Goal: Task Accomplishment & Management: Use online tool/utility

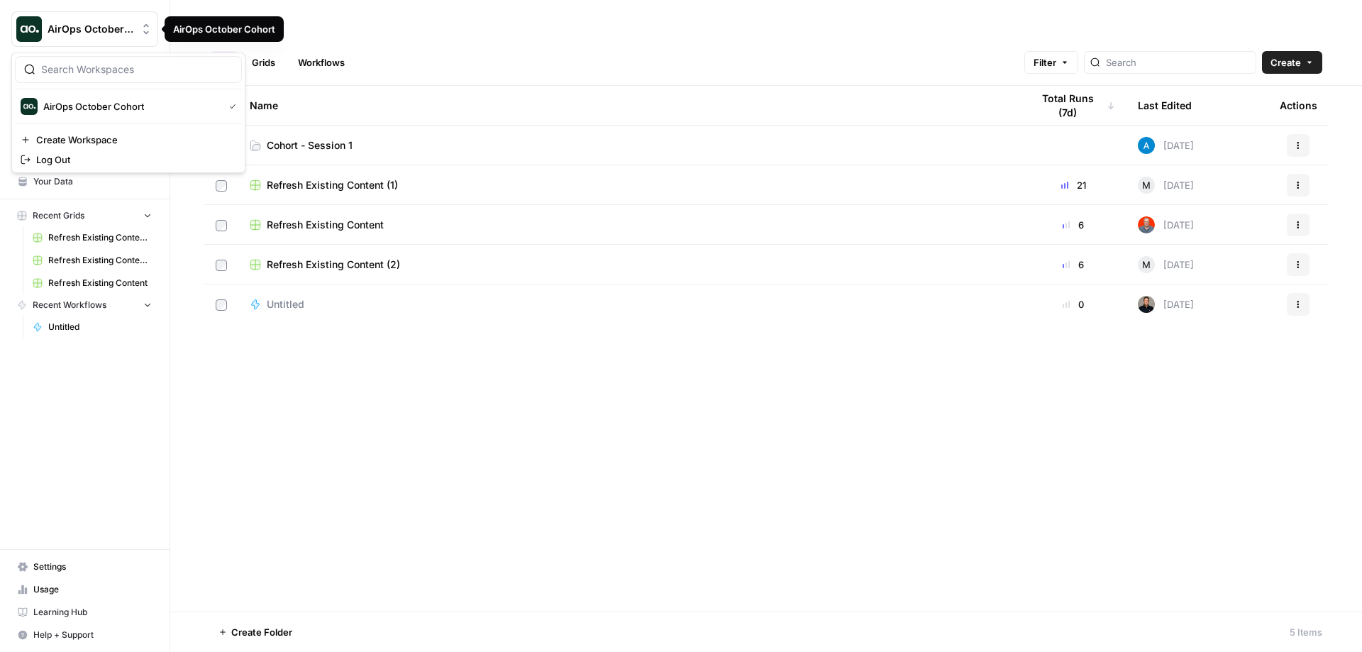
click at [144, 26] on icon "Workspace: AirOps October Cohort" at bounding box center [146, 29] width 6 height 11
click at [407, 21] on div "Browse" at bounding box center [766, 28] width 1113 height 23
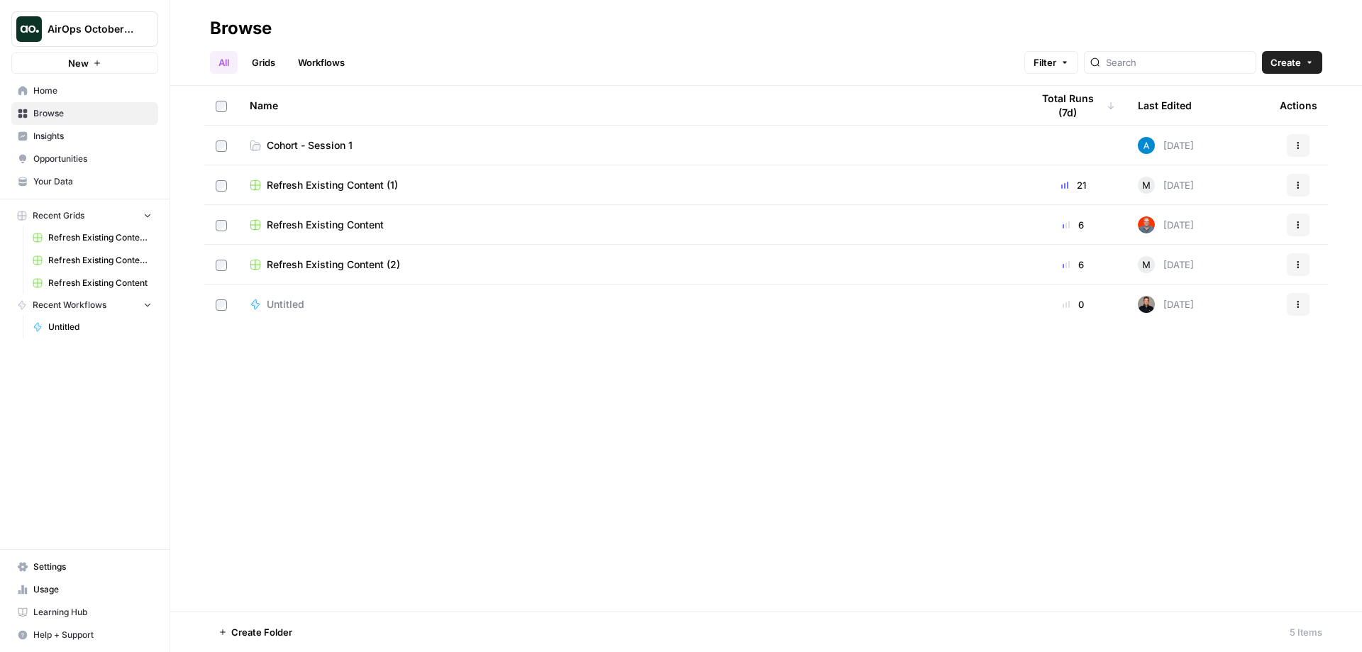
click at [59, 611] on span "Learning Hub" at bounding box center [92, 612] width 118 height 13
click at [78, 87] on span "Home" at bounding box center [92, 90] width 118 height 13
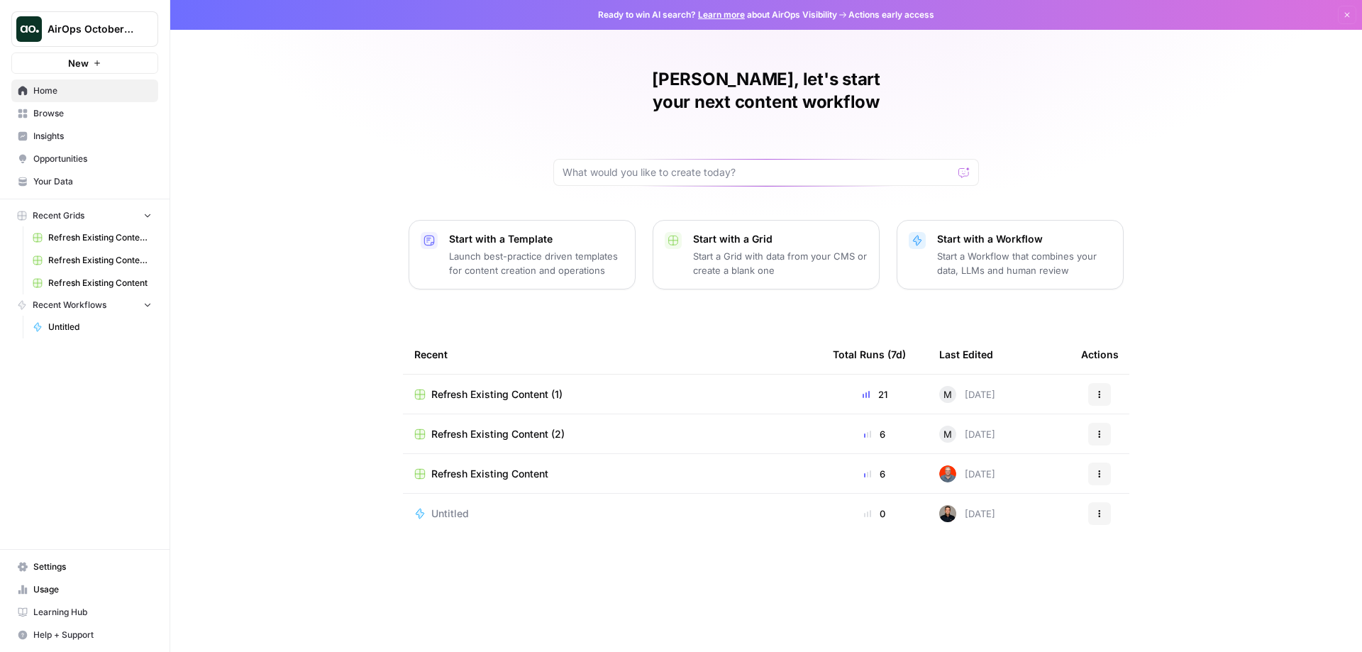
click at [69, 113] on span "Browse" at bounding box center [92, 113] width 118 height 13
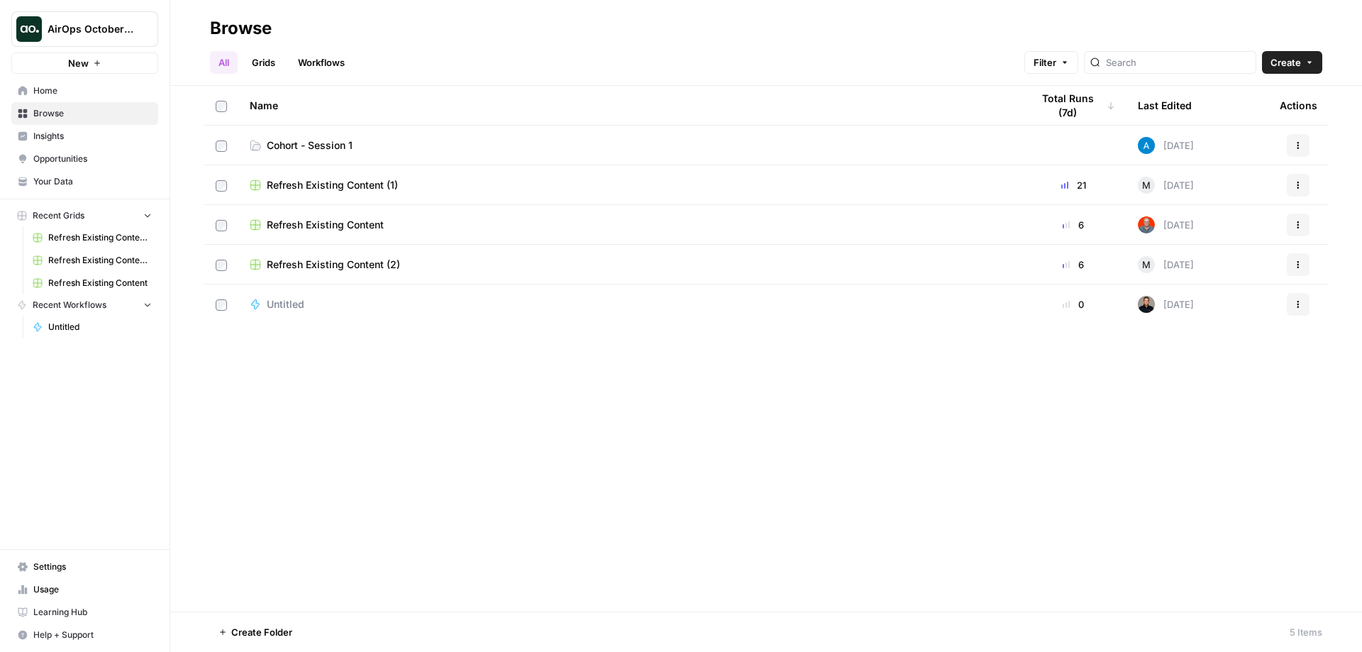
click at [295, 143] on span "Cohort - Session 1" at bounding box center [310, 145] width 86 height 14
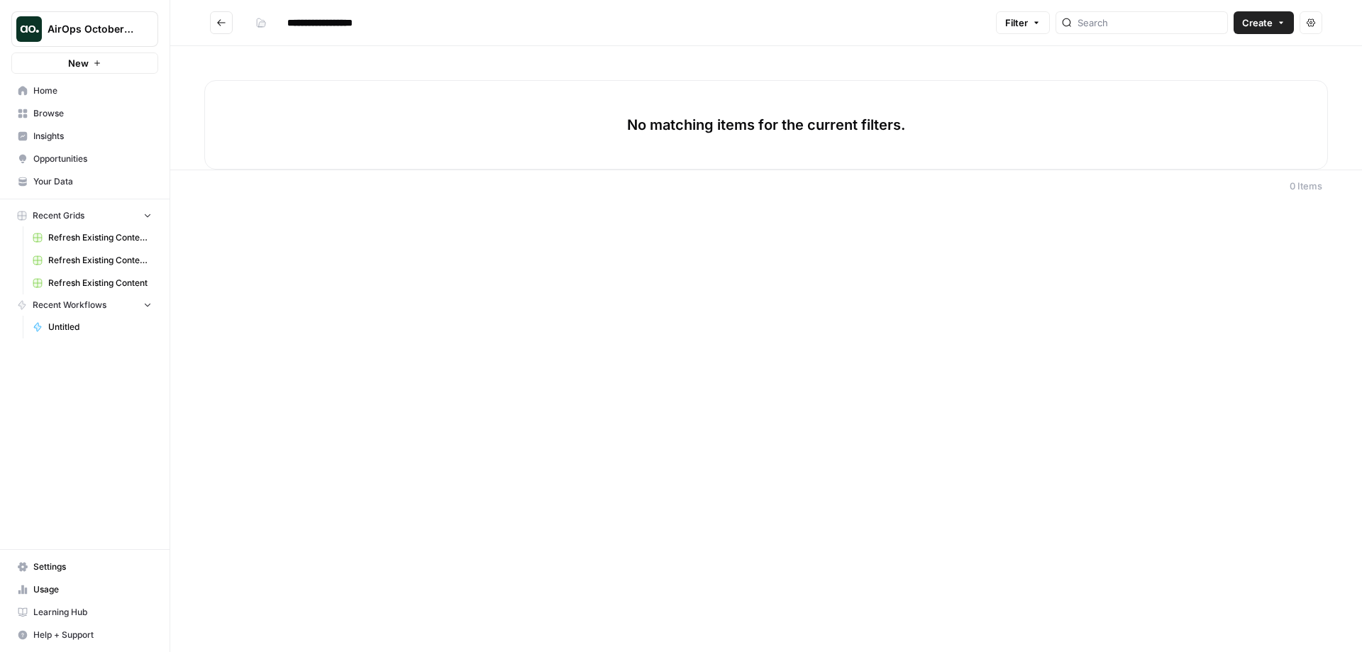
click at [77, 106] on link "Browse" at bounding box center [84, 113] width 147 height 23
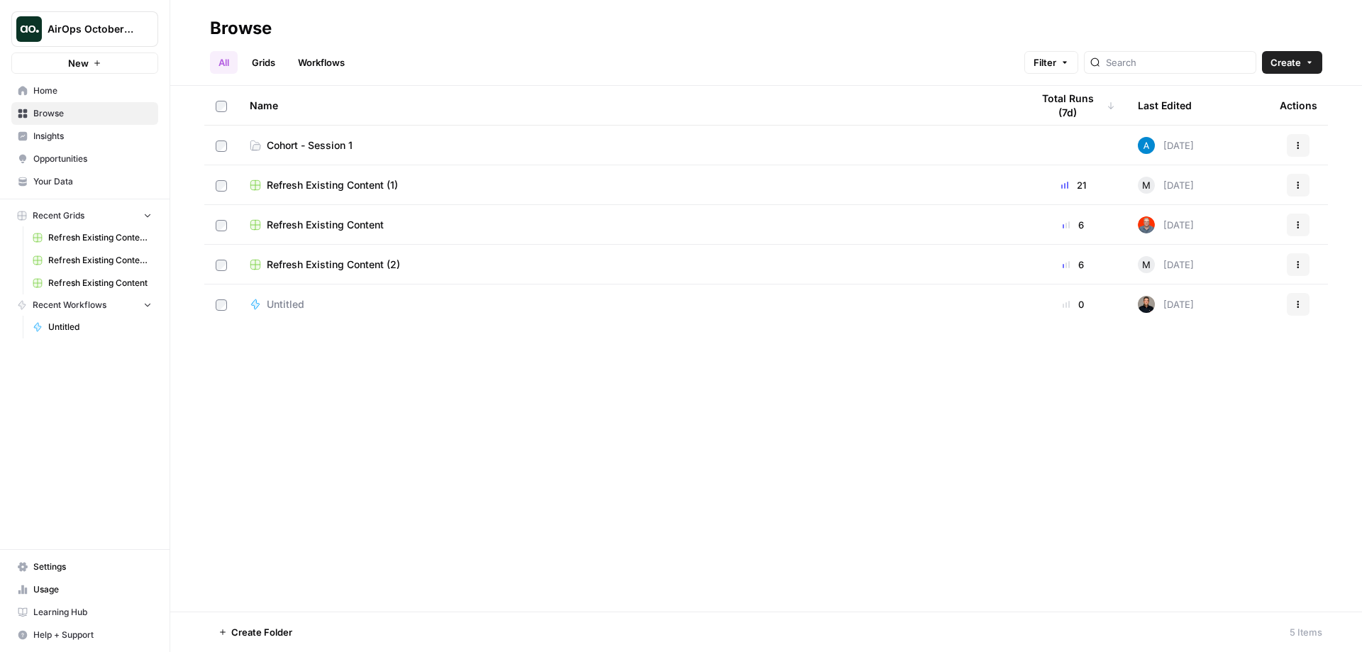
click at [63, 562] on span "Settings" at bounding box center [92, 567] width 118 height 13
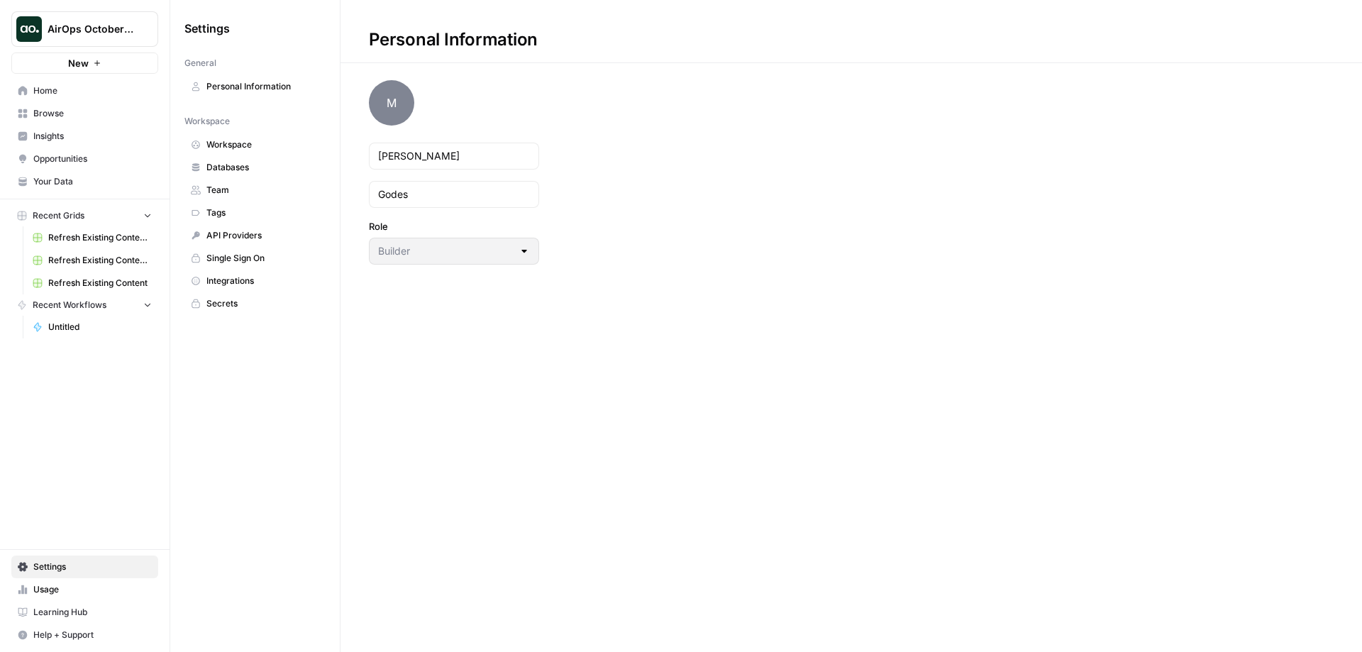
click at [263, 277] on span "Integrations" at bounding box center [262, 281] width 113 height 13
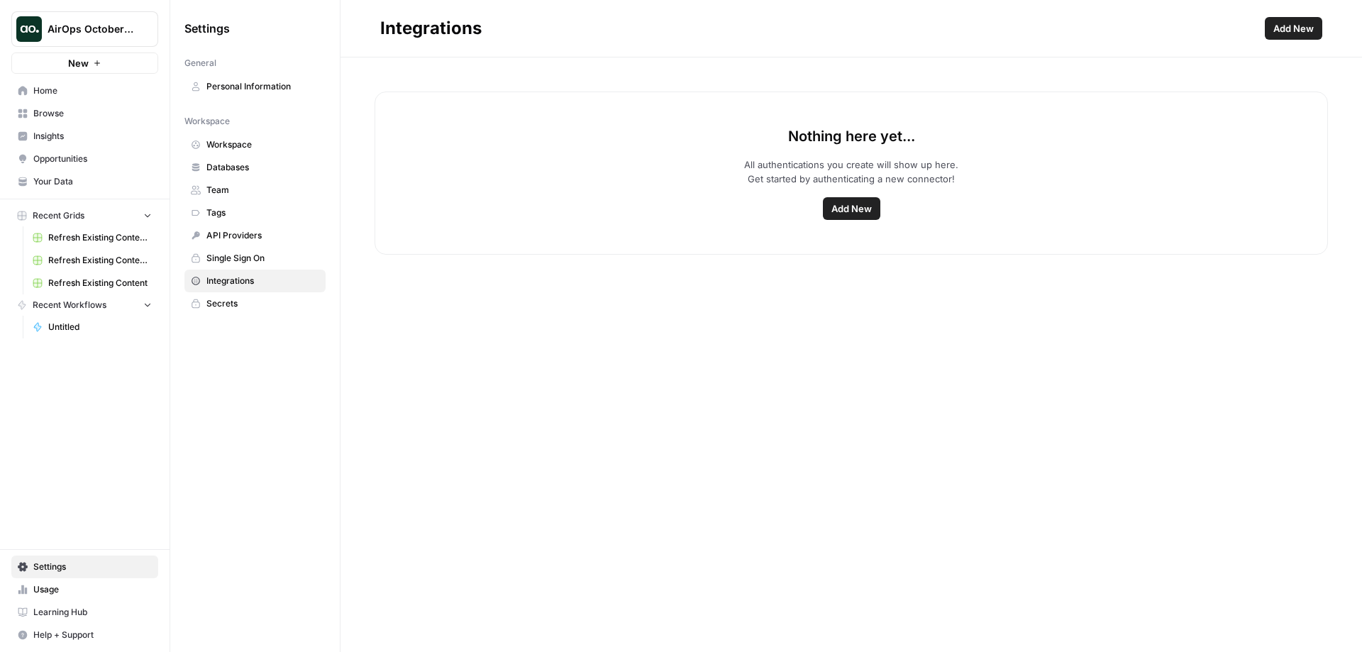
click at [81, 609] on span "Learning Hub" at bounding box center [92, 612] width 118 height 13
click at [67, 180] on span "Your Data" at bounding box center [92, 181] width 118 height 13
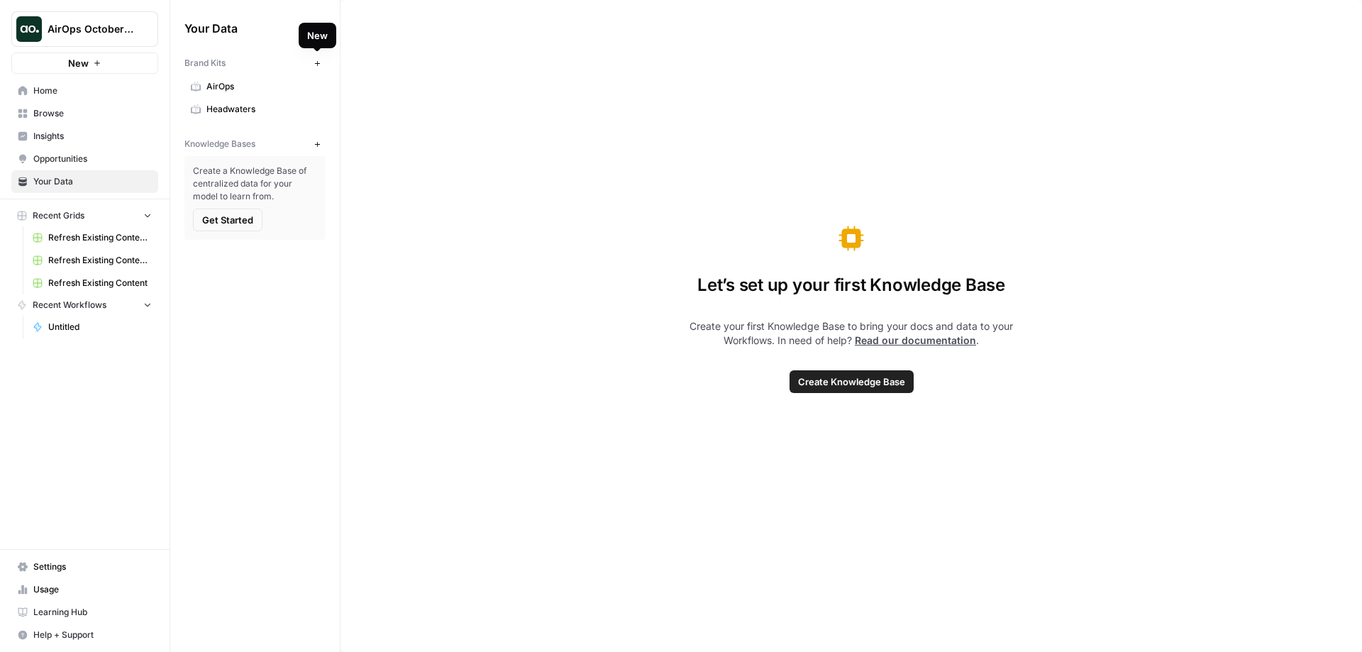
click at [319, 61] on icon "button" at bounding box center [318, 64] width 8 height 8
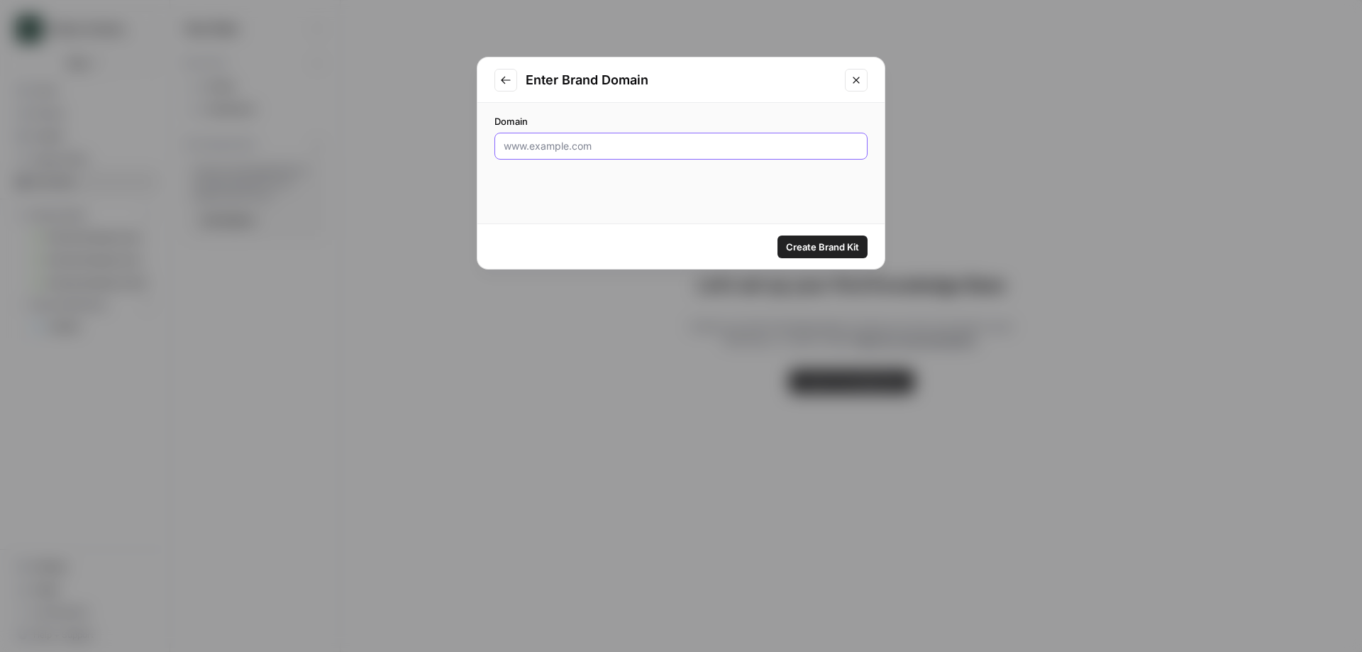
click at [565, 144] on input "Domain" at bounding box center [681, 146] width 355 height 14
paste input "[URL][DOMAIN_NAME]"
type input "[URL][DOMAIN_NAME]"
click at [858, 81] on icon "Close modal" at bounding box center [856, 80] width 6 height 6
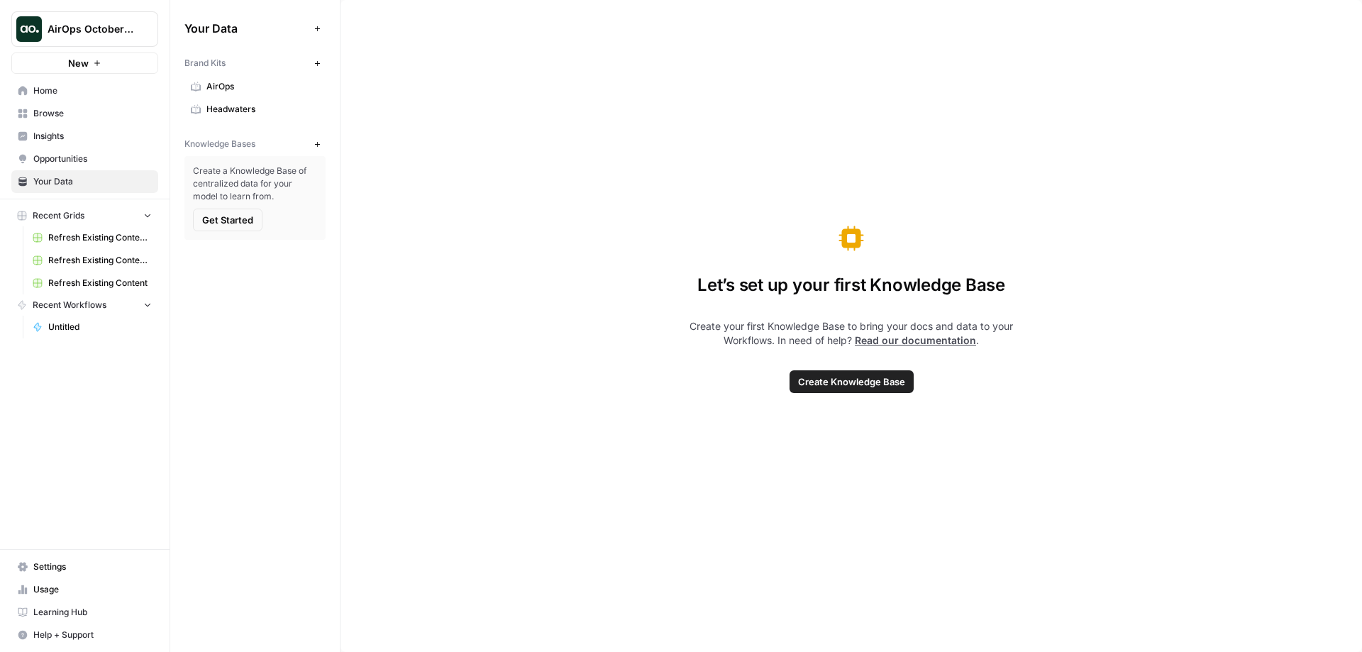
click at [73, 112] on span "Browse" at bounding box center [92, 113] width 118 height 13
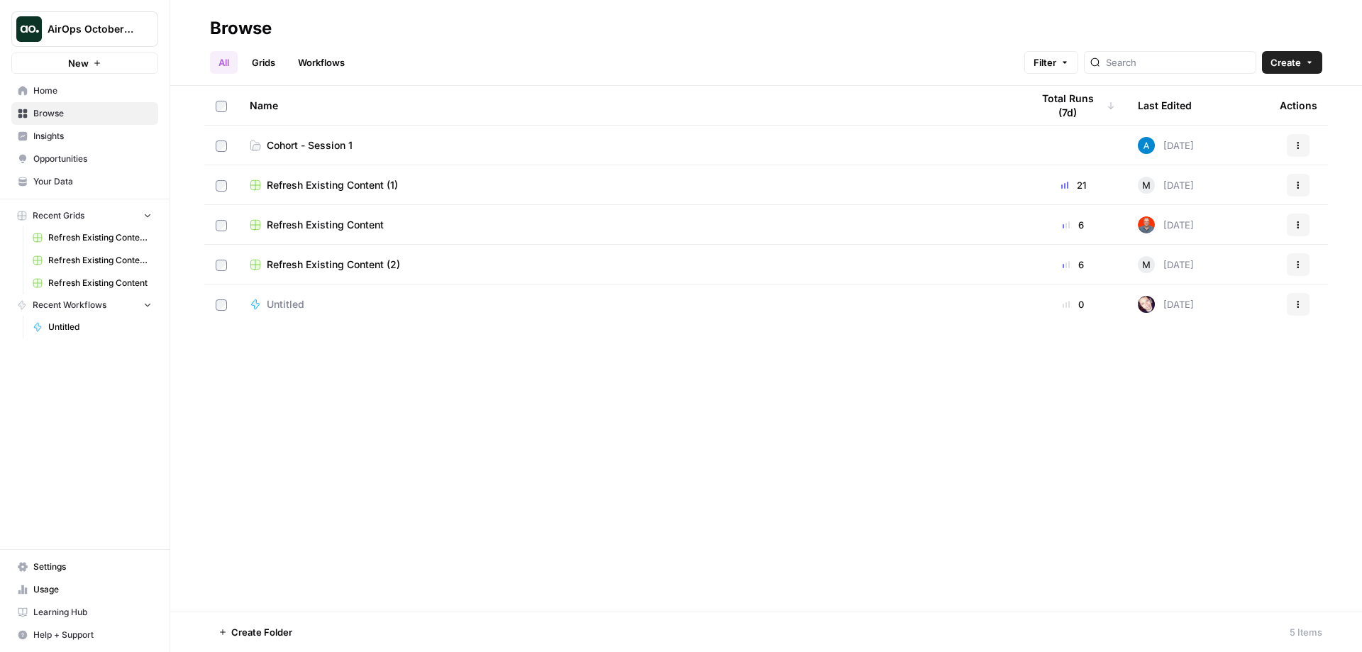
click at [311, 144] on span "Cohort - Session 1" at bounding box center [310, 145] width 86 height 14
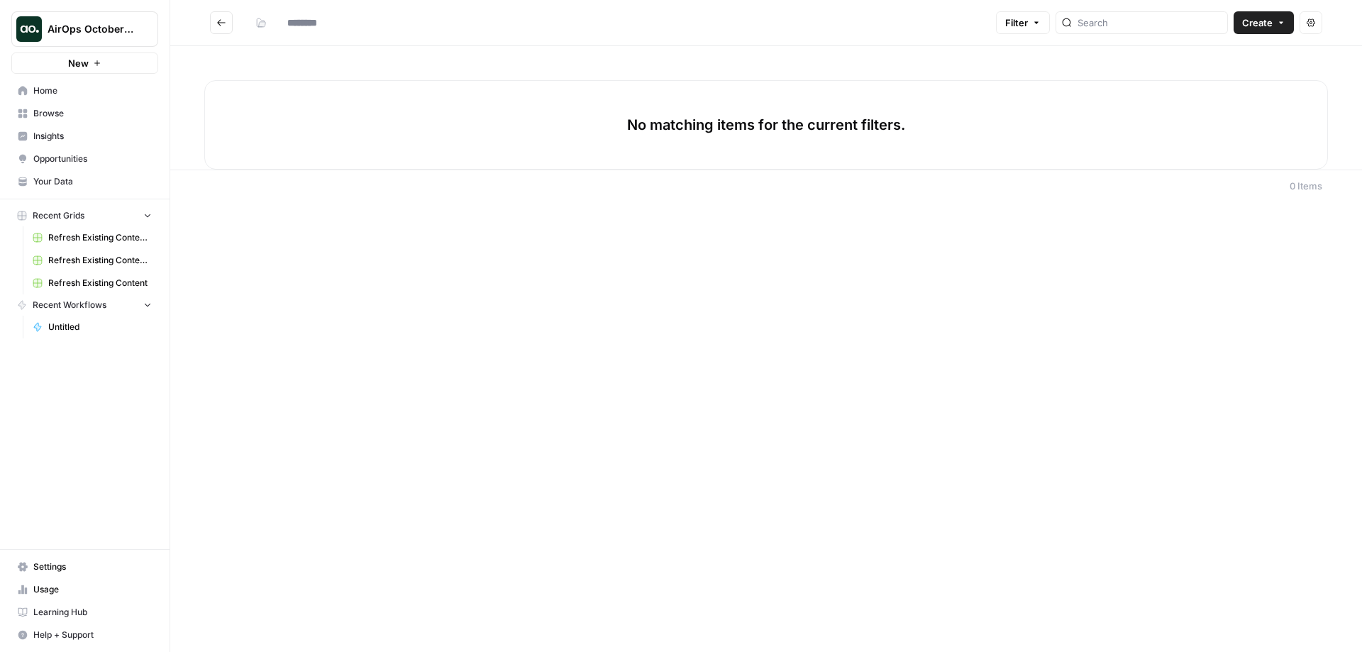
type input "**********"
click at [1261, 23] on span "Create" at bounding box center [1257, 23] width 31 height 14
click at [1237, 74] on span "Workflow" at bounding box center [1236, 76] width 79 height 14
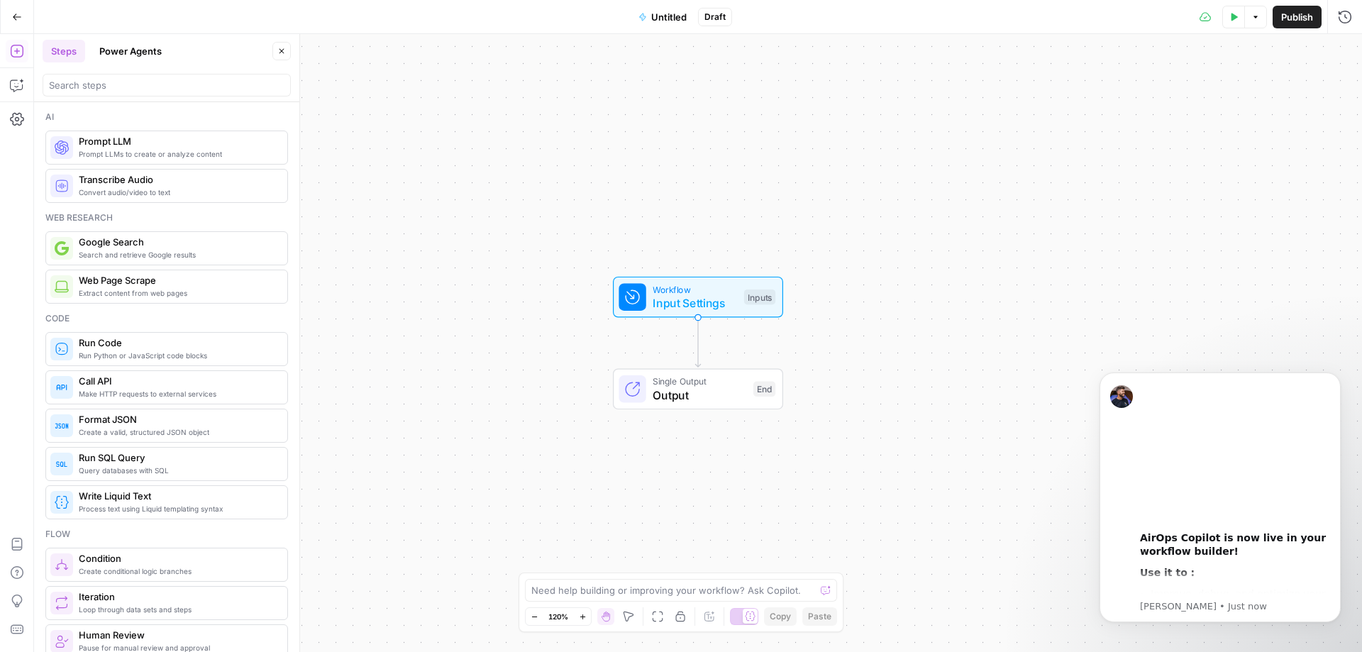
click at [661, 14] on span "Untitled" at bounding box center [668, 17] width 35 height 14
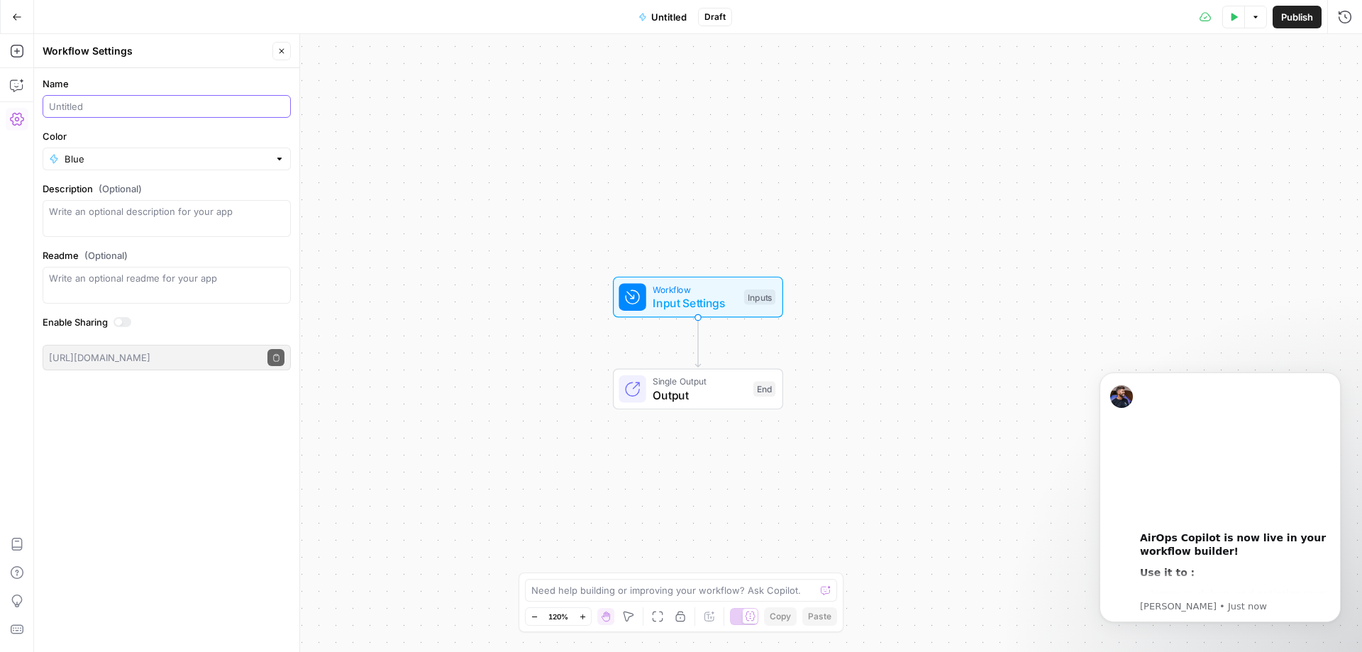
click at [141, 107] on input "Name" at bounding box center [167, 106] width 236 height 14
type input "Meta Description Generator ([PERSON_NAME])"
click at [280, 160] on div at bounding box center [280, 159] width 10 height 14
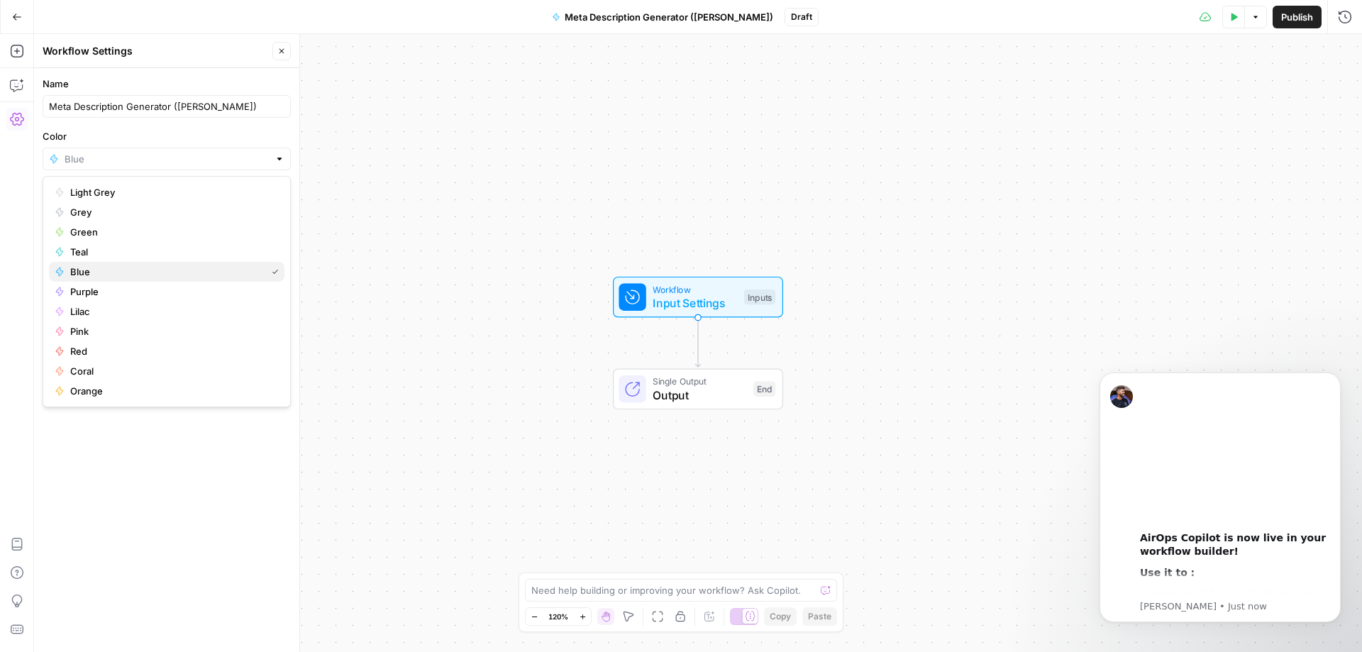
click at [136, 272] on span "Blue" at bounding box center [165, 272] width 190 height 14
type input "Blue"
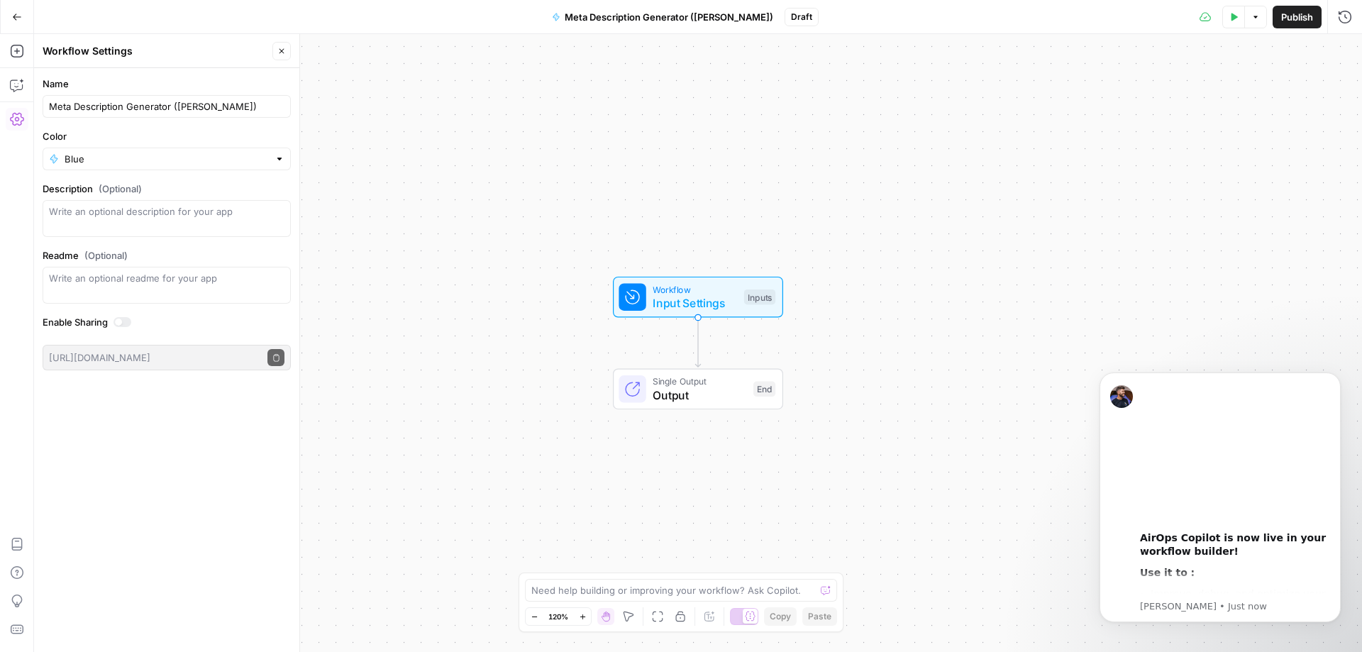
click at [285, 47] on icon "button" at bounding box center [281, 51] width 9 height 9
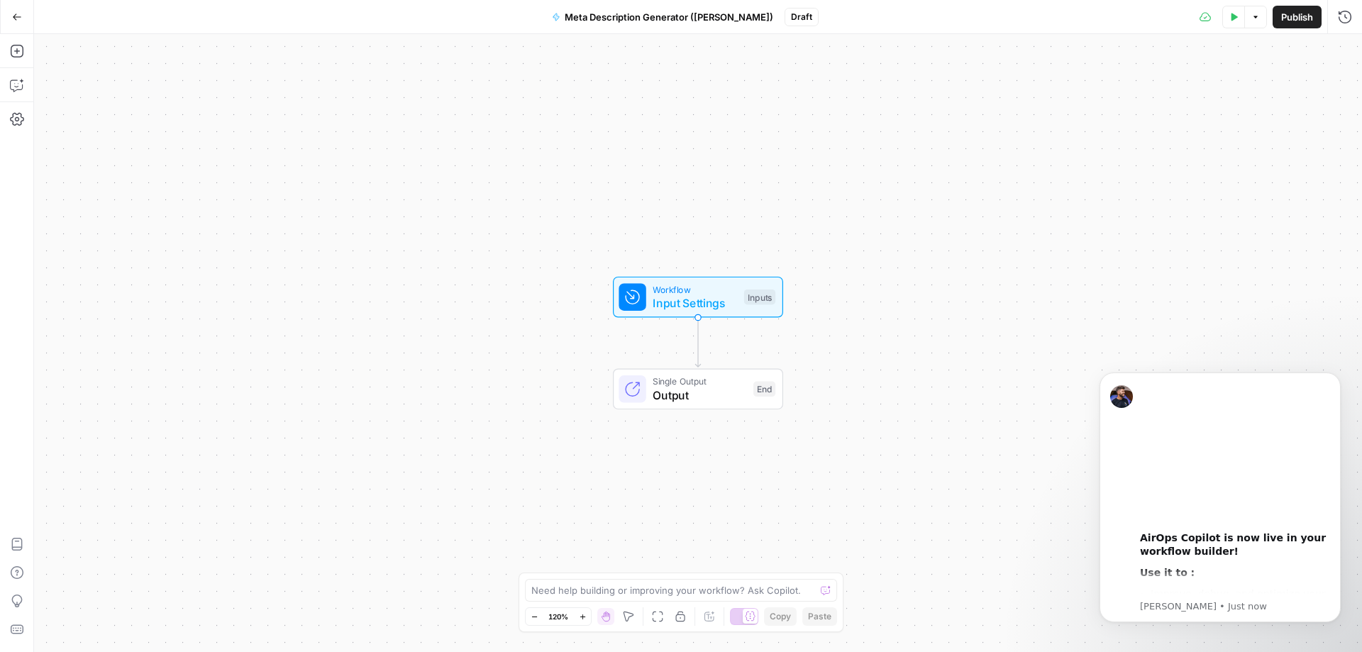
click at [1286, 10] on span "Publish" at bounding box center [1297, 17] width 32 height 14
click at [1268, 49] on div "Publish P" at bounding box center [1272, 47] width 46 height 14
click at [667, 300] on span "Input Settings" at bounding box center [695, 302] width 84 height 17
click at [1184, 94] on span "Add Field" at bounding box center [1202, 96] width 41 height 14
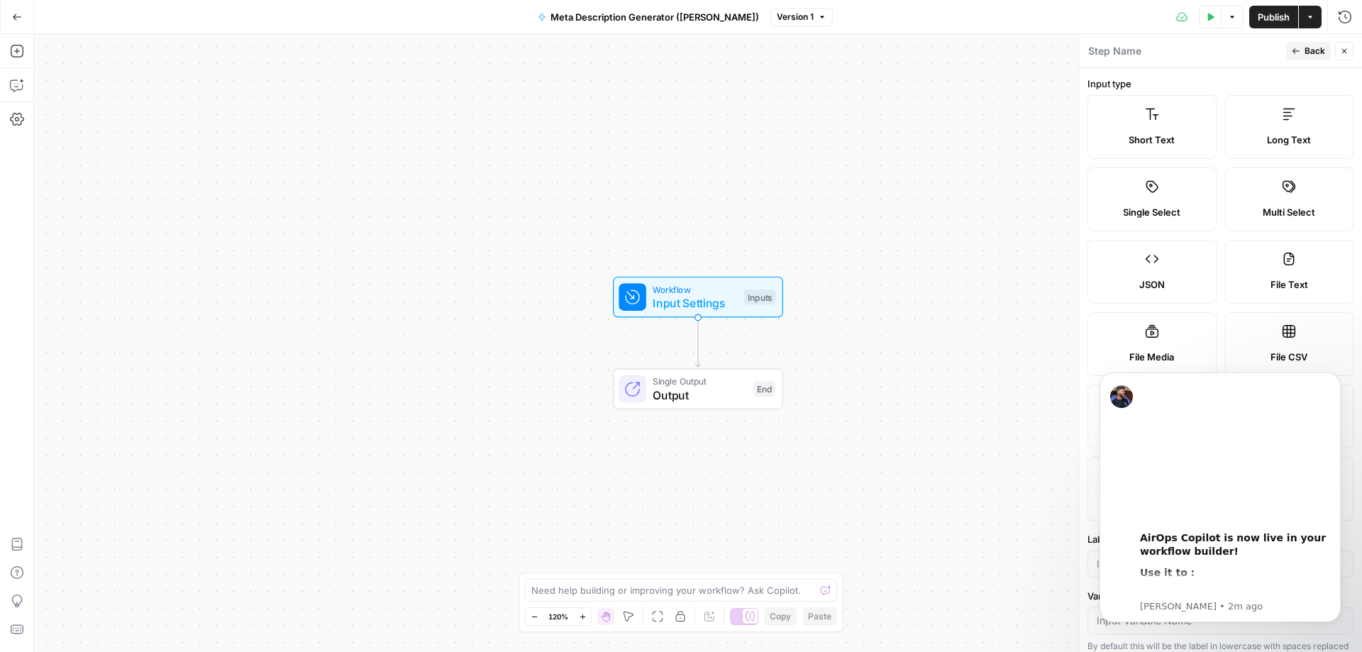
click at [1160, 123] on label "Short Text" at bounding box center [1152, 127] width 129 height 64
click at [985, 490] on div "Workflow Input Settings Inputs Single Output Output End" at bounding box center [698, 343] width 1328 height 618
click at [976, 462] on div "Workflow Input Settings Inputs Single Output Output End" at bounding box center [698, 343] width 1328 height 618
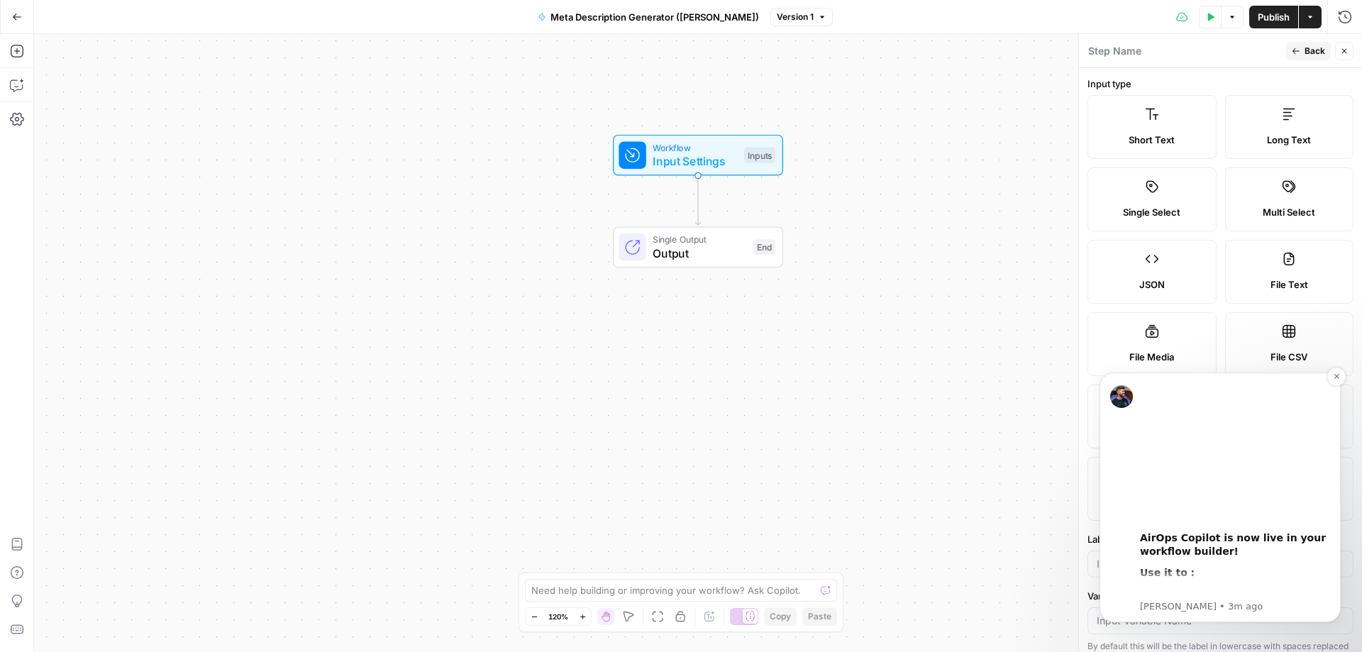
click at [1118, 581] on div "00:00 AirOps Copilot is now live in your workflow builder! Use it to : Improve,…" at bounding box center [1220, 497] width 220 height 231
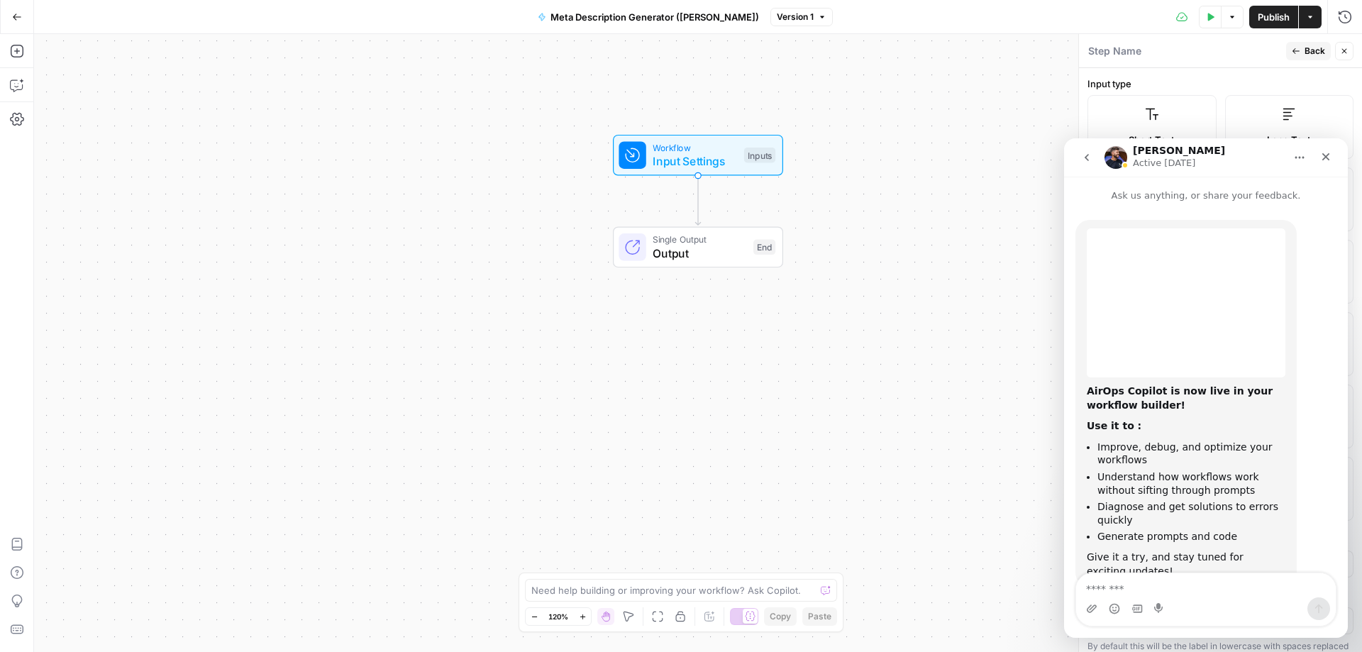
click at [936, 474] on div "Workflow Input Settings Inputs Single Output Output End" at bounding box center [698, 343] width 1328 height 618
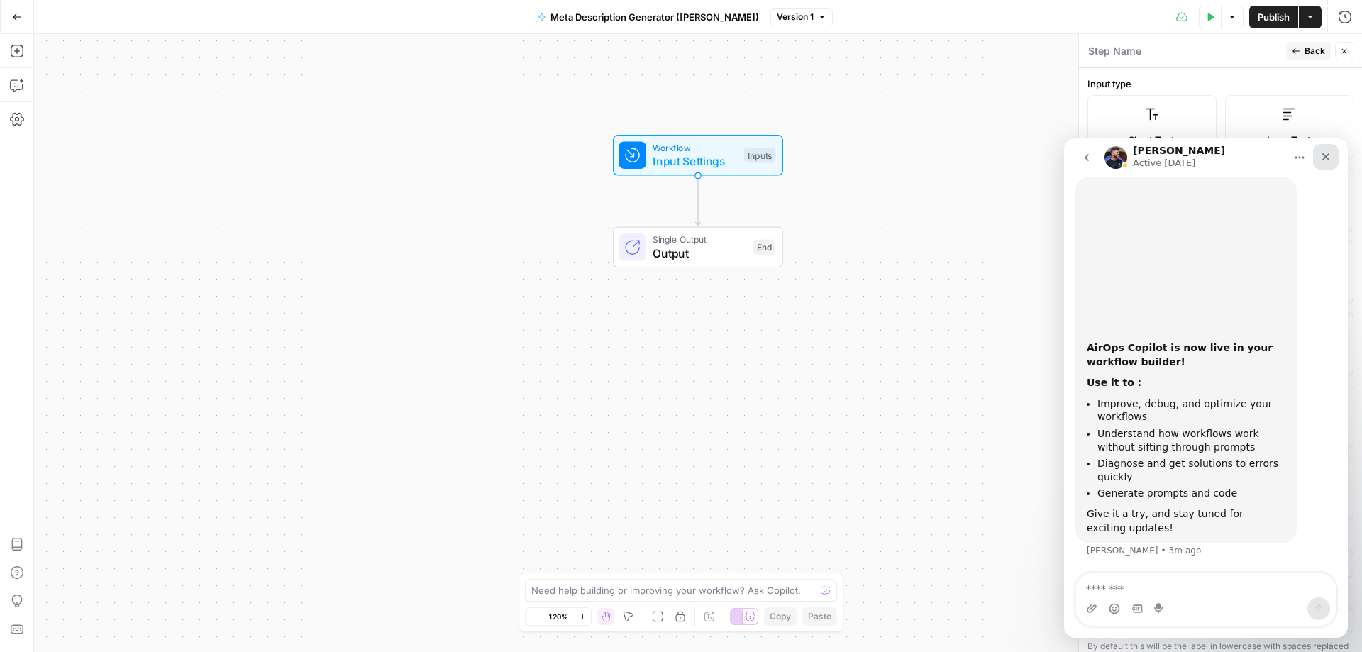
click at [1324, 155] on icon "Close" at bounding box center [1327, 157] width 8 height 8
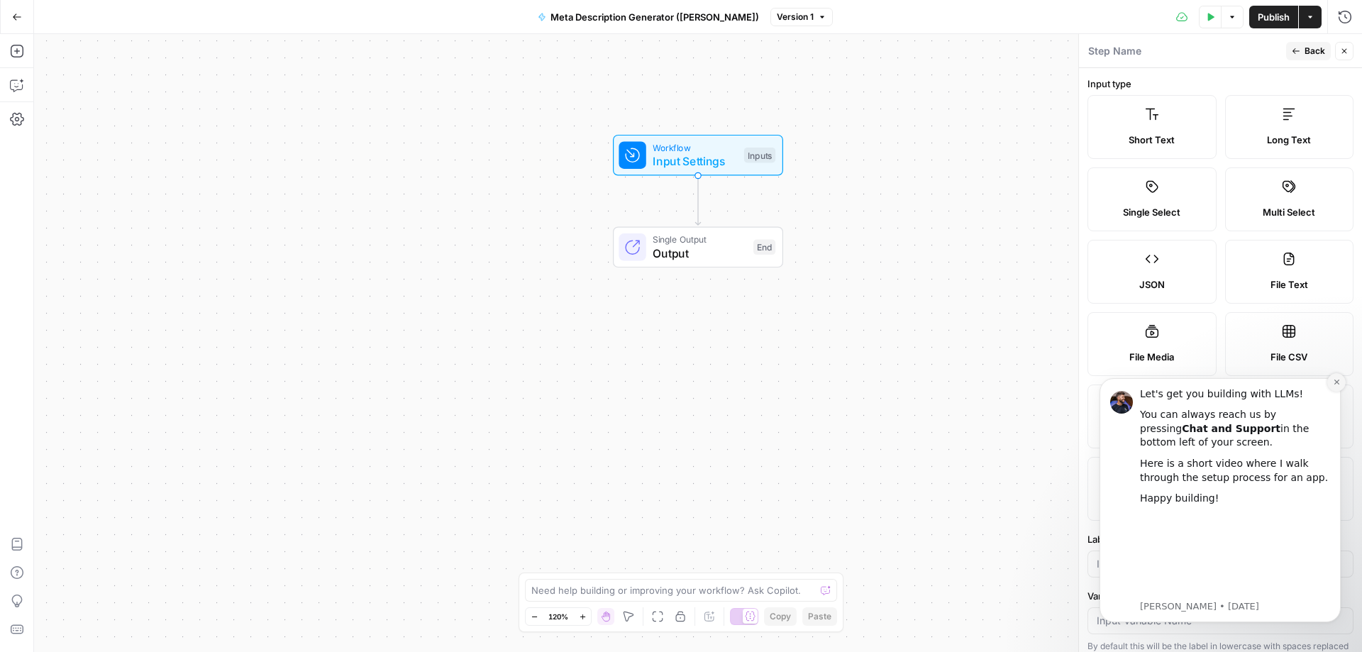
click at [1340, 376] on button "Dismiss notification" at bounding box center [1337, 382] width 18 height 18
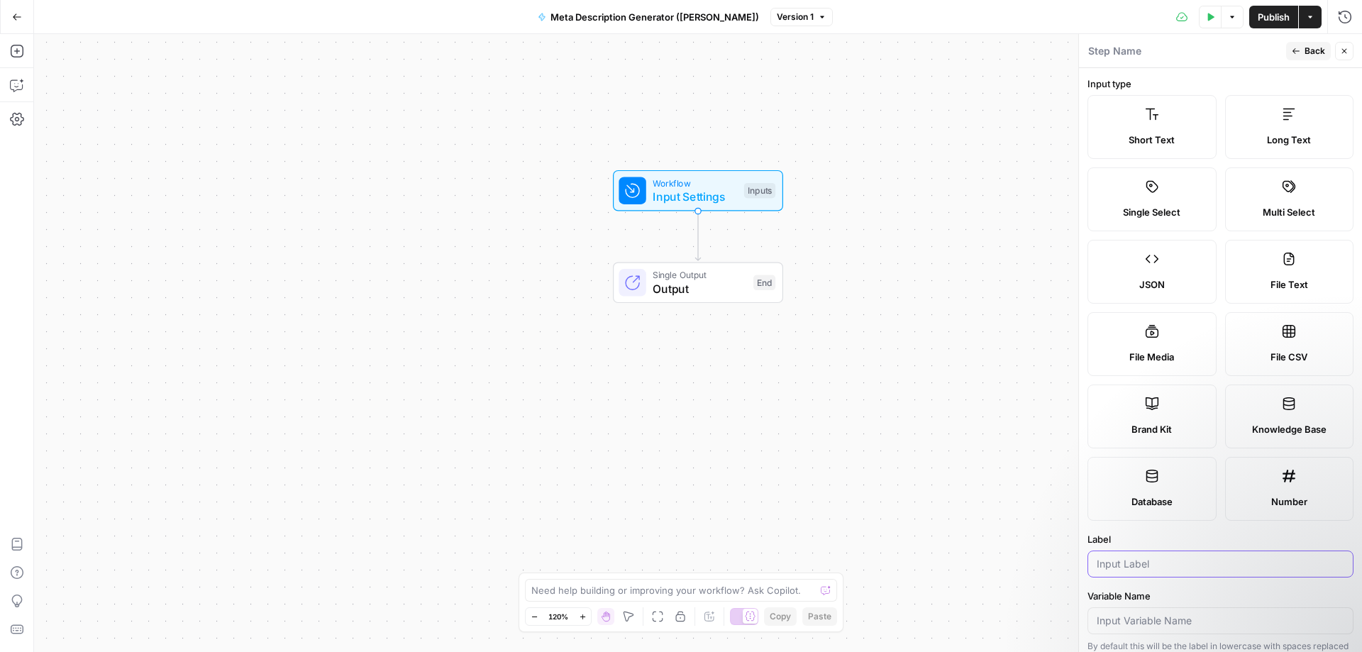
click at [1125, 568] on input "Label" at bounding box center [1221, 564] width 248 height 14
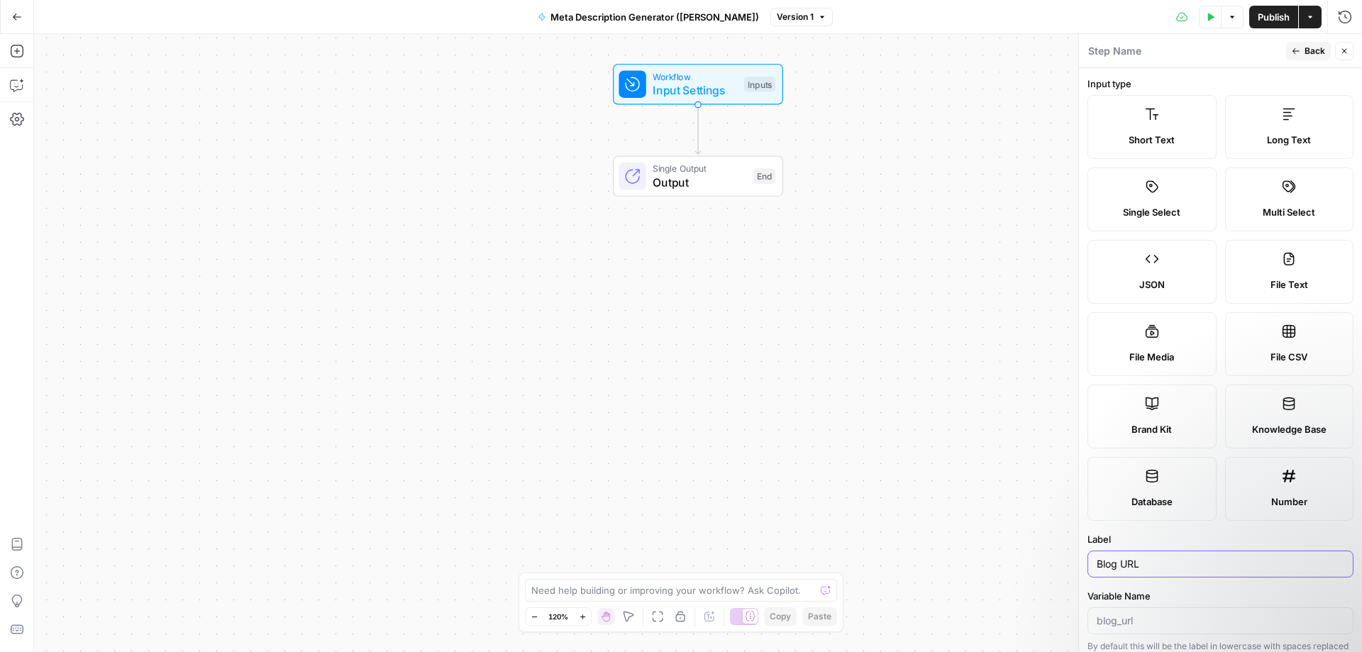
type input "Blog URL"
click at [1130, 619] on input "Variable Name" at bounding box center [1221, 621] width 248 height 14
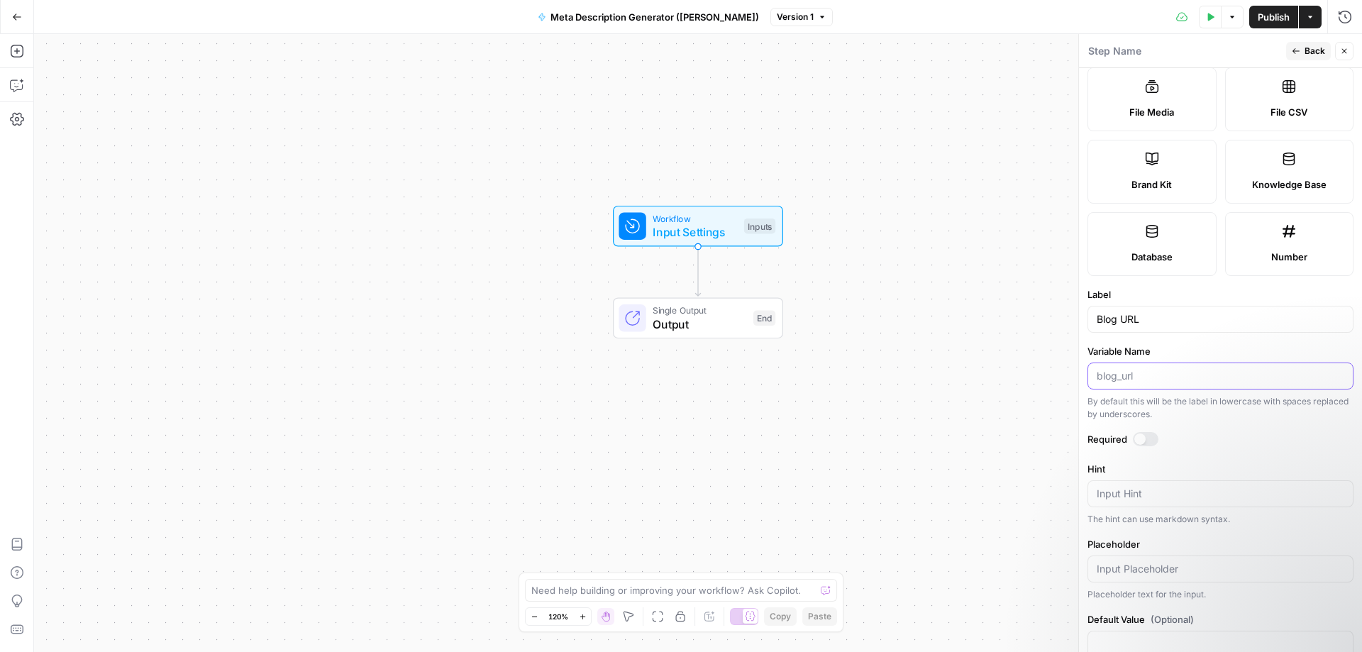
scroll to position [279, 0]
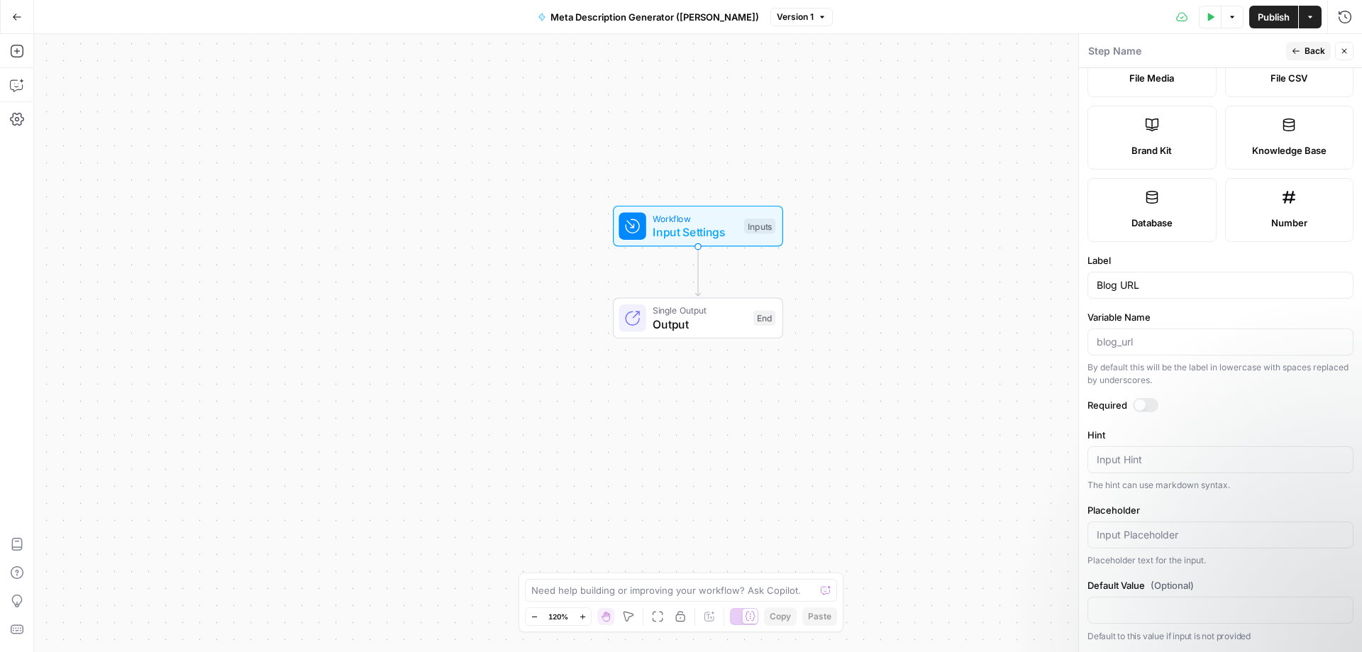
click at [1142, 404] on div at bounding box center [1140, 404] width 11 height 11
click at [1307, 45] on span "Back" at bounding box center [1315, 51] width 21 height 13
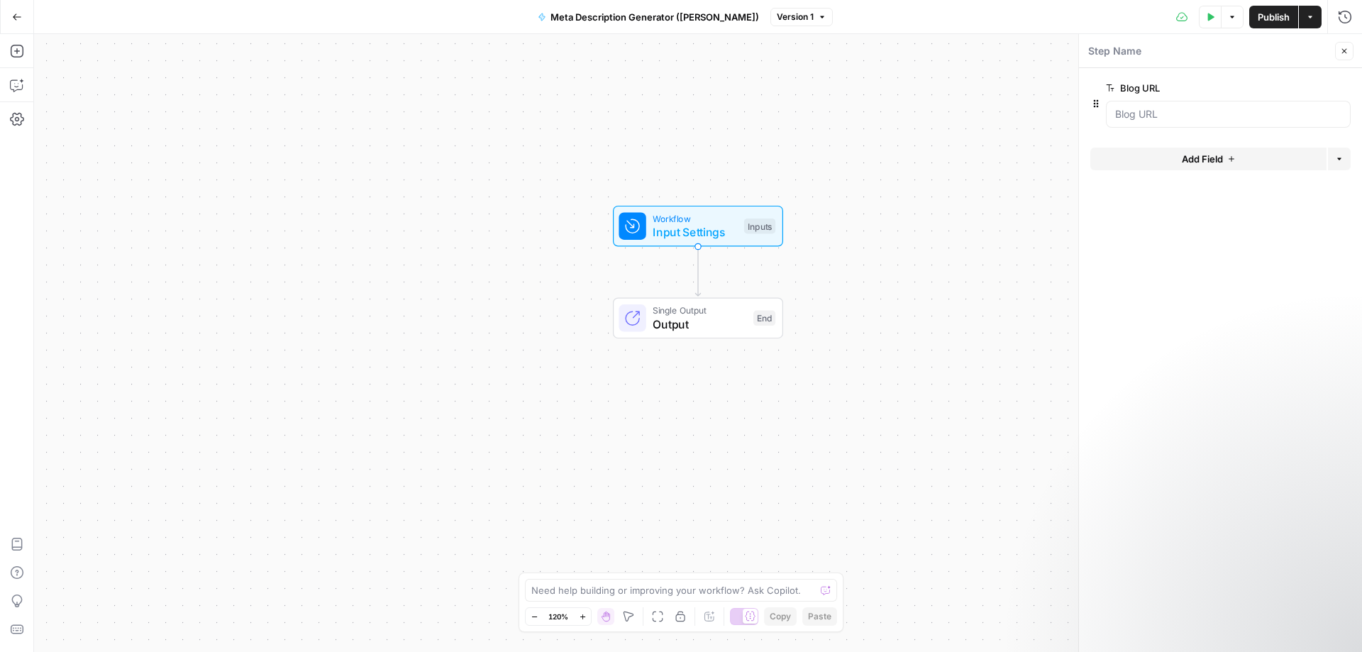
click at [1221, 155] on span "Add Field" at bounding box center [1202, 159] width 41 height 14
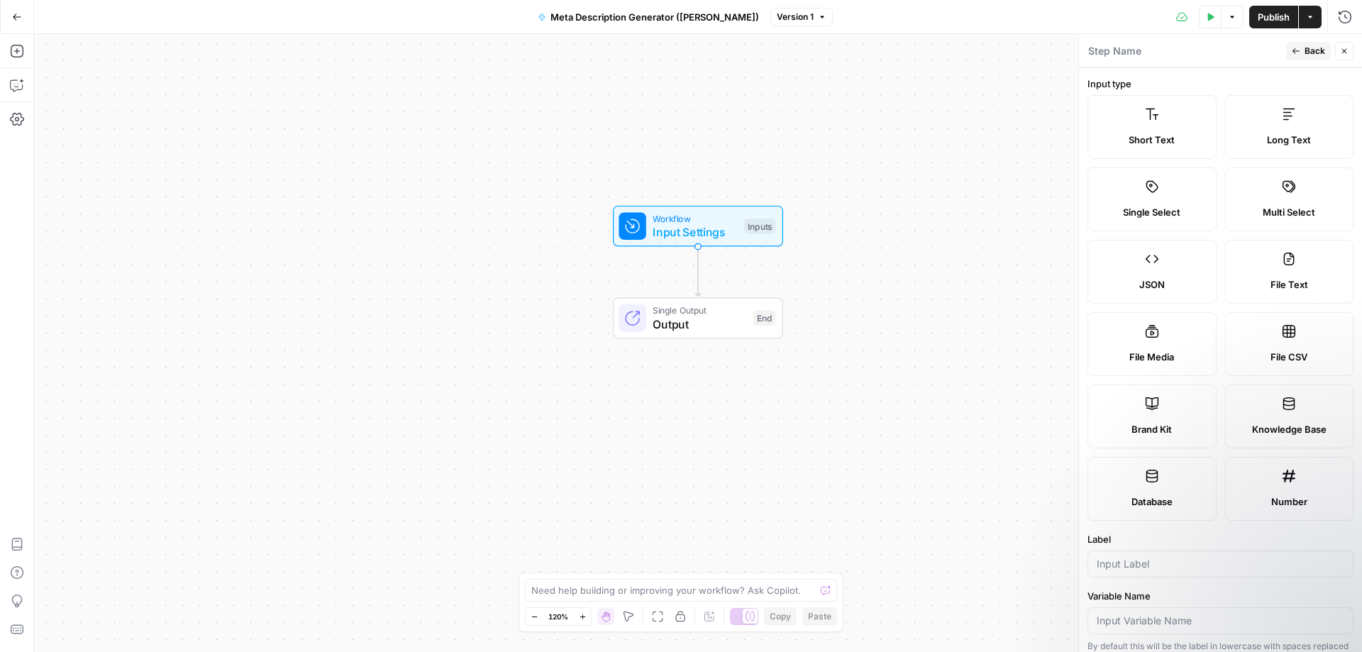
click at [1146, 419] on label "Brand Kit" at bounding box center [1152, 417] width 129 height 64
type input "Brand Kit"
type input "brand_kit"
click at [1144, 419] on label "Brand Kit" at bounding box center [1152, 417] width 129 height 64
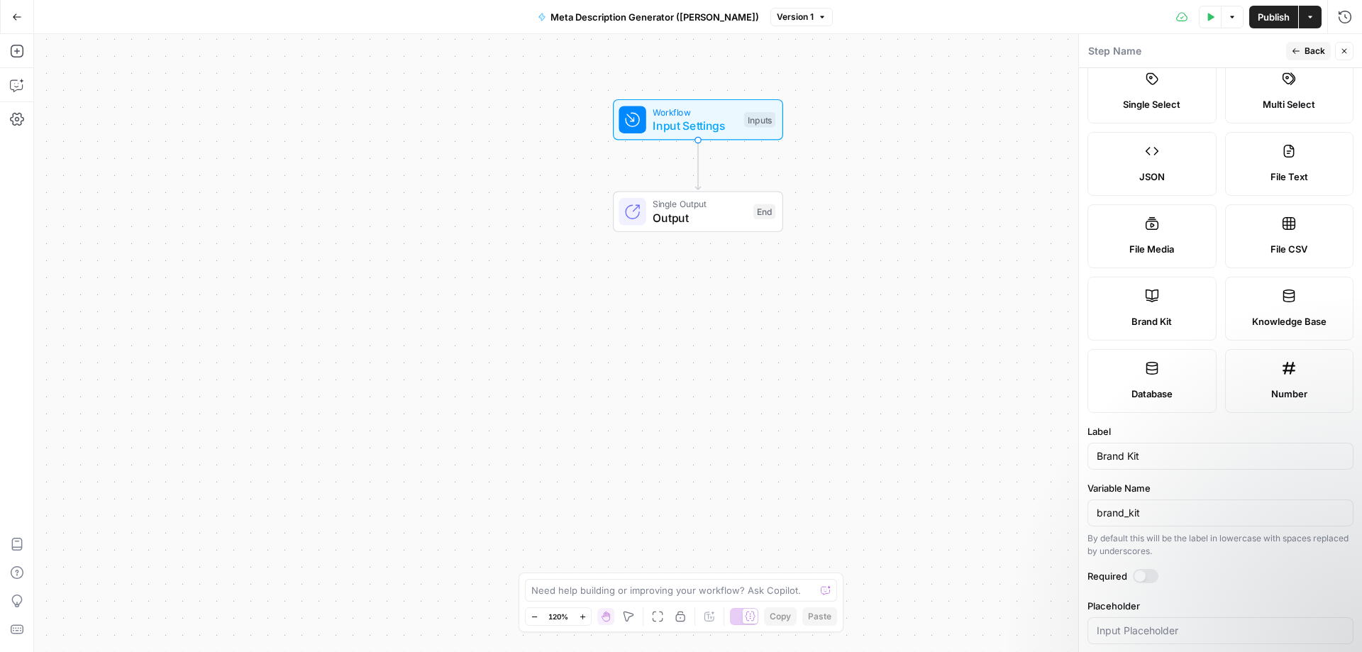
scroll to position [127, 0]
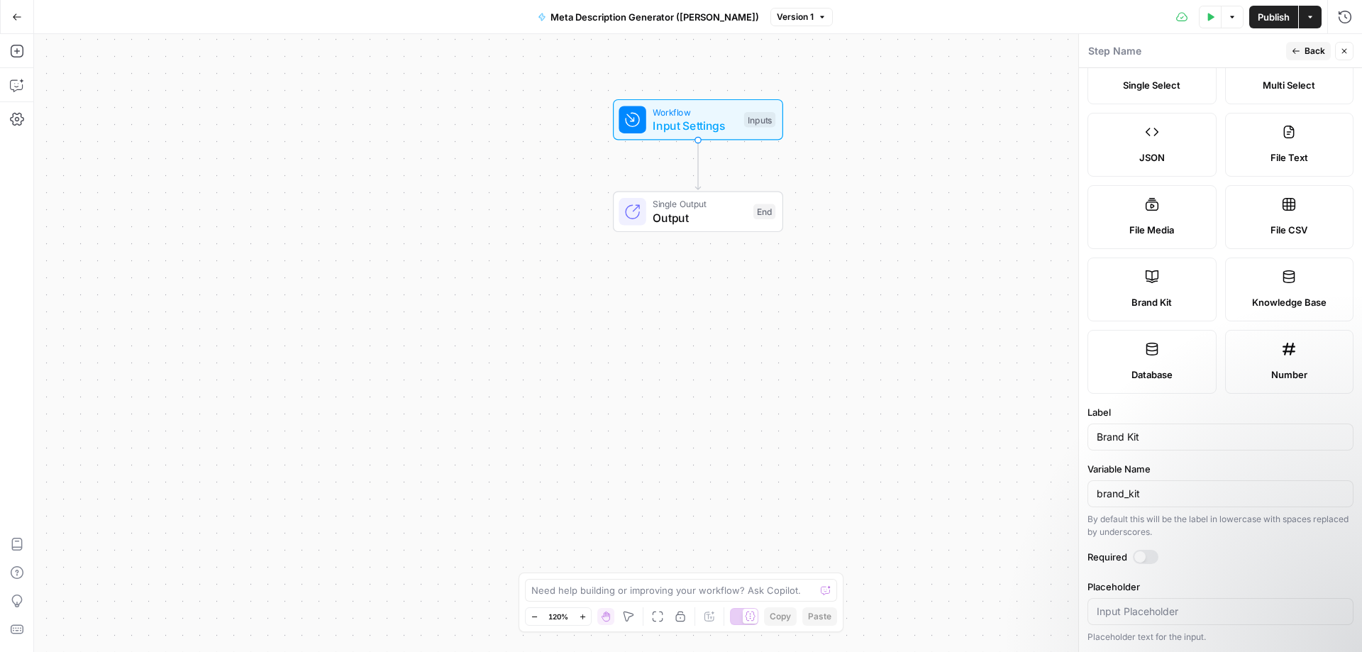
click at [1142, 556] on div at bounding box center [1140, 556] width 11 height 11
click at [1313, 50] on span "Back" at bounding box center [1315, 51] width 21 height 13
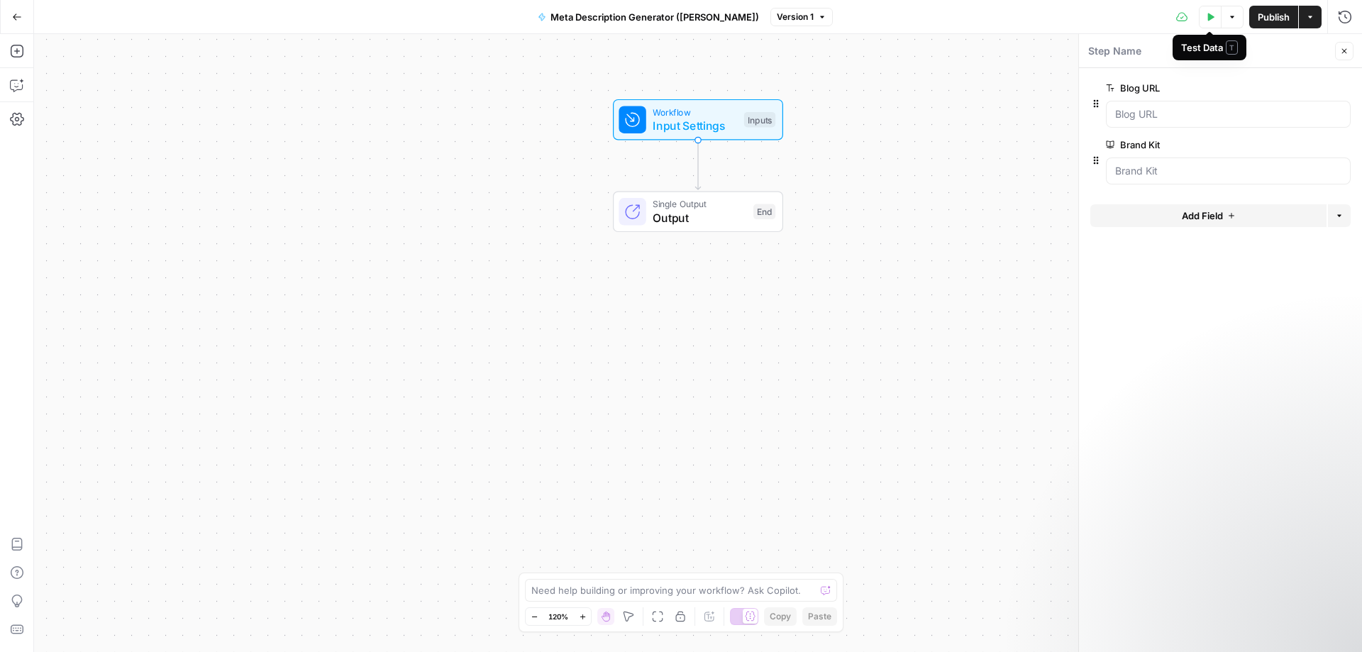
click at [1207, 15] on icon "button" at bounding box center [1210, 17] width 9 height 9
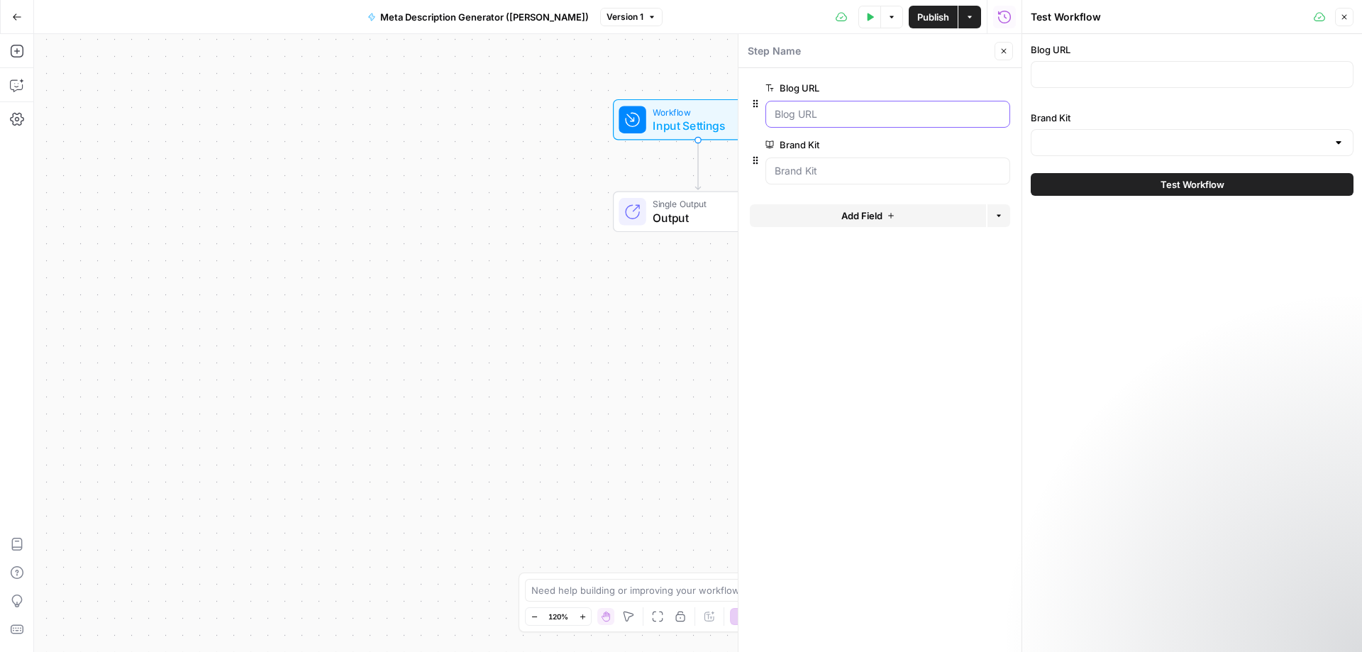
click at [926, 112] on URL "Blog URL" at bounding box center [888, 114] width 226 height 14
click at [1069, 76] on input "Blog URL" at bounding box center [1192, 74] width 304 height 14
paste input "[URL][DOMAIN_NAME]"
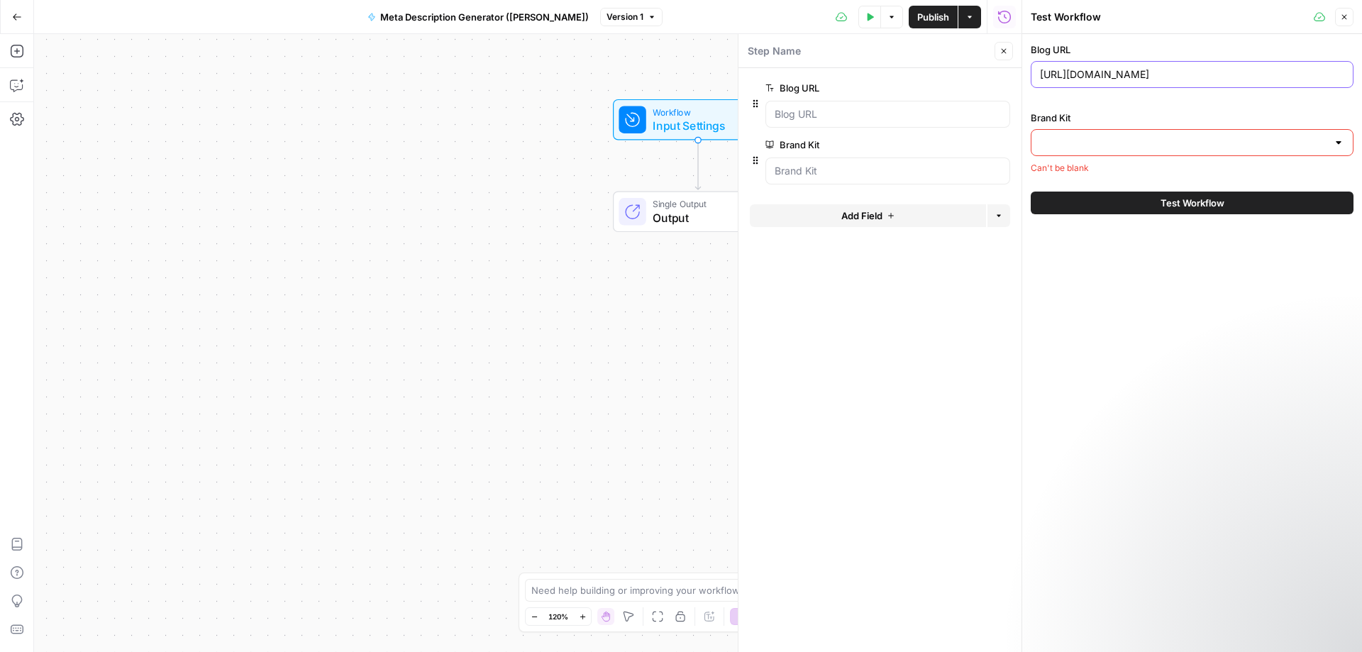
type input "[URL][DOMAIN_NAME]"
click at [1060, 140] on input "Brand Kit" at bounding box center [1183, 143] width 287 height 14
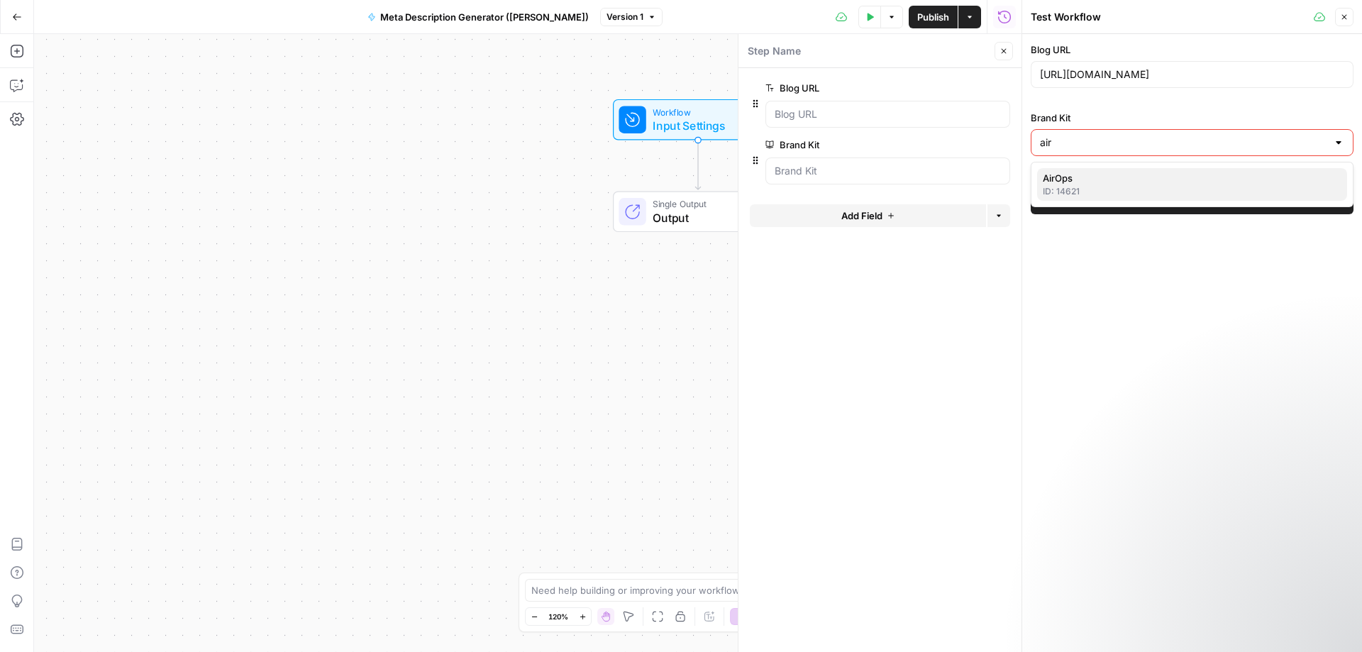
click at [1076, 189] on div "ID: 14621" at bounding box center [1192, 191] width 299 height 13
type input "AirOps"
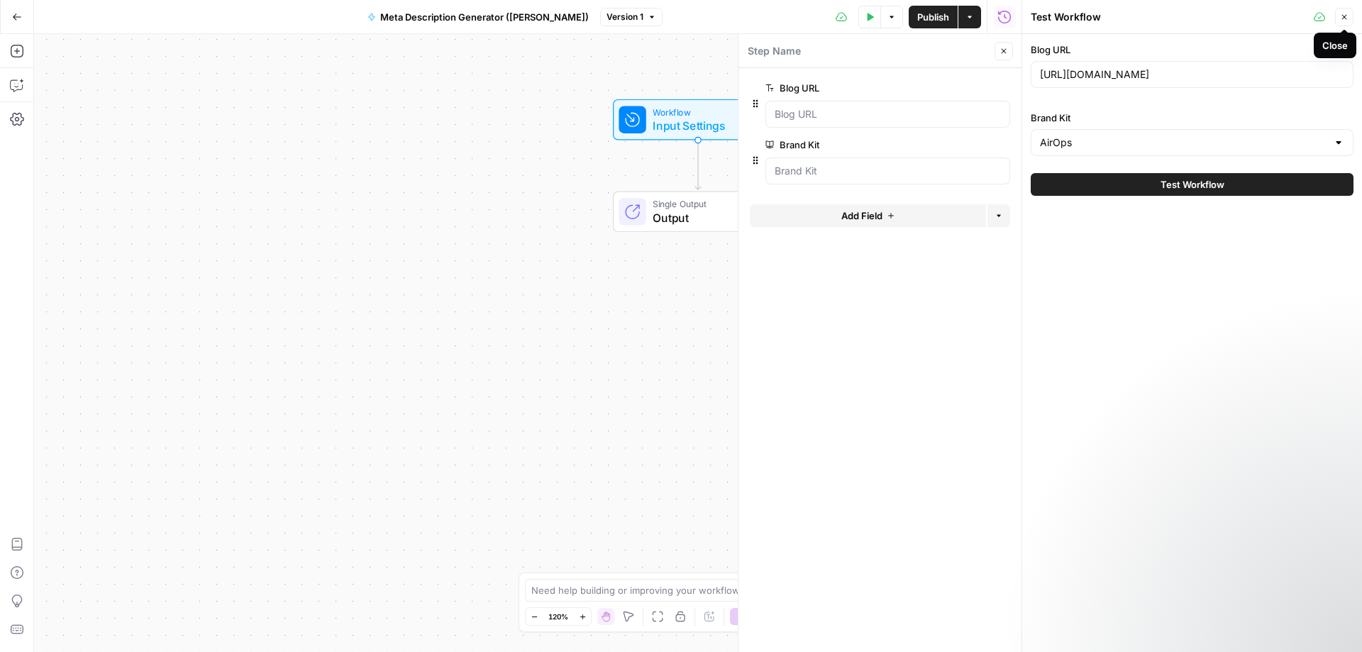
click at [1345, 21] on button "Close" at bounding box center [1344, 17] width 18 height 18
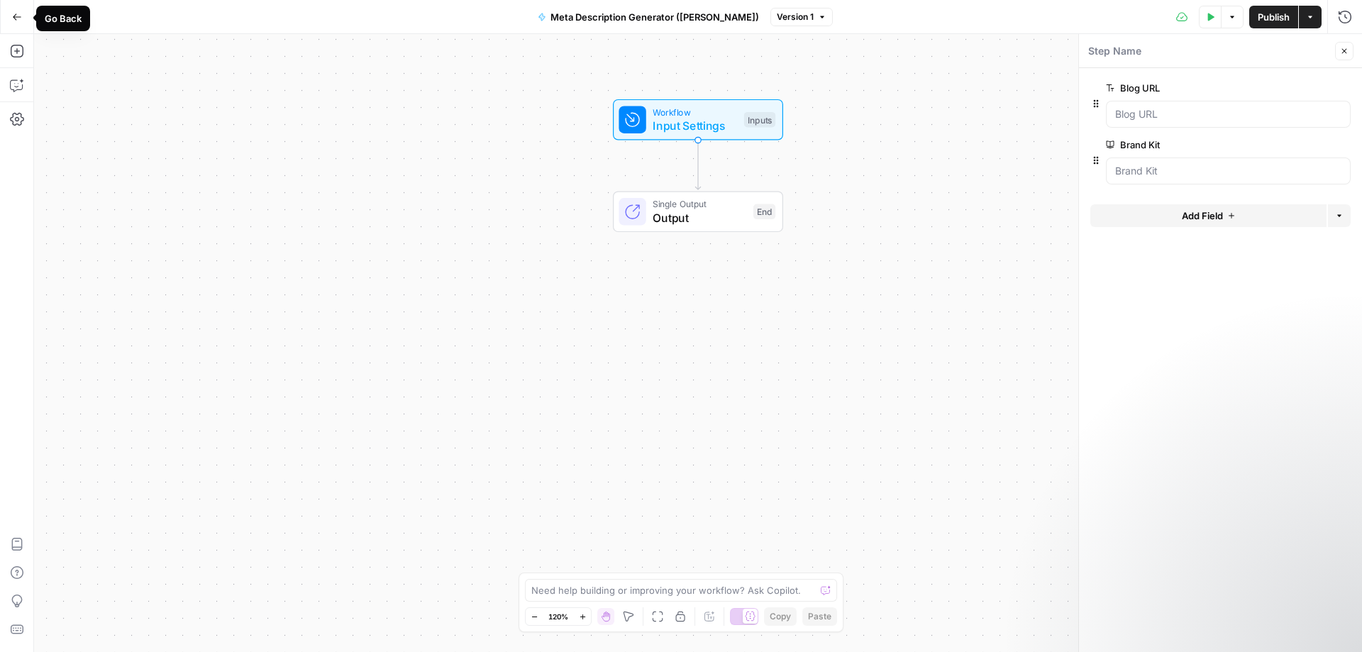
click at [13, 12] on icon "button" at bounding box center [17, 17] width 10 height 10
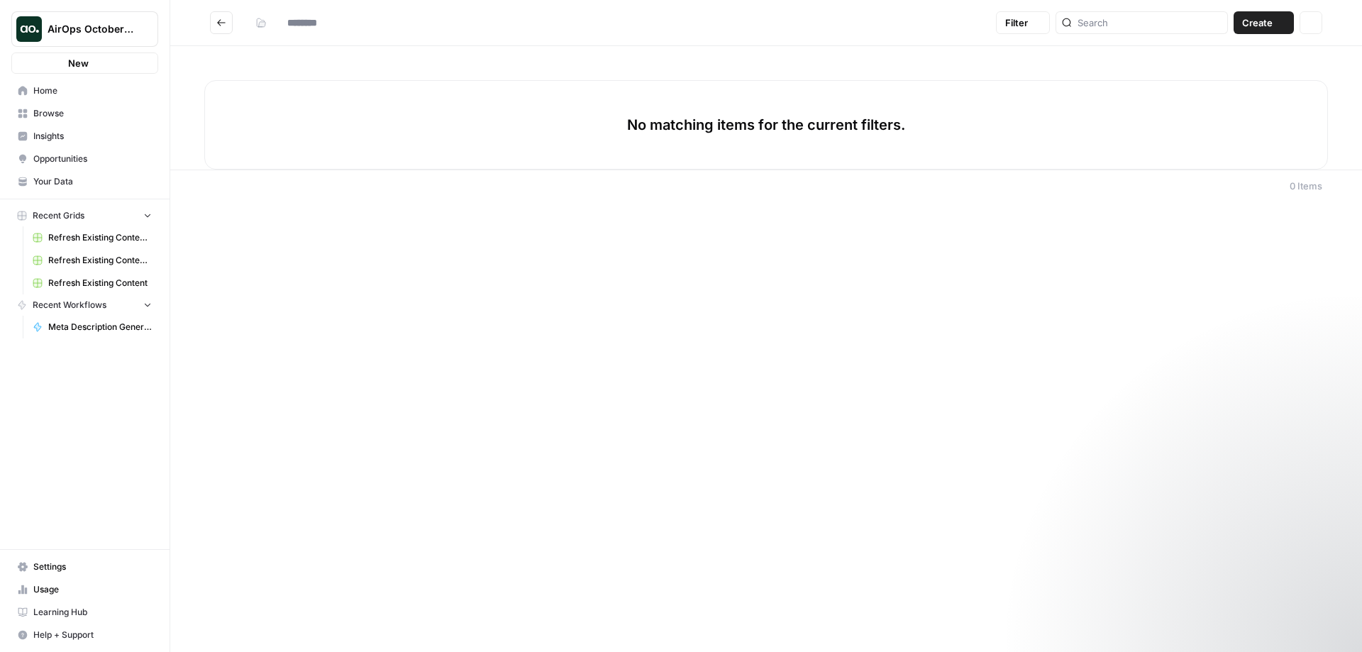
type input "**********"
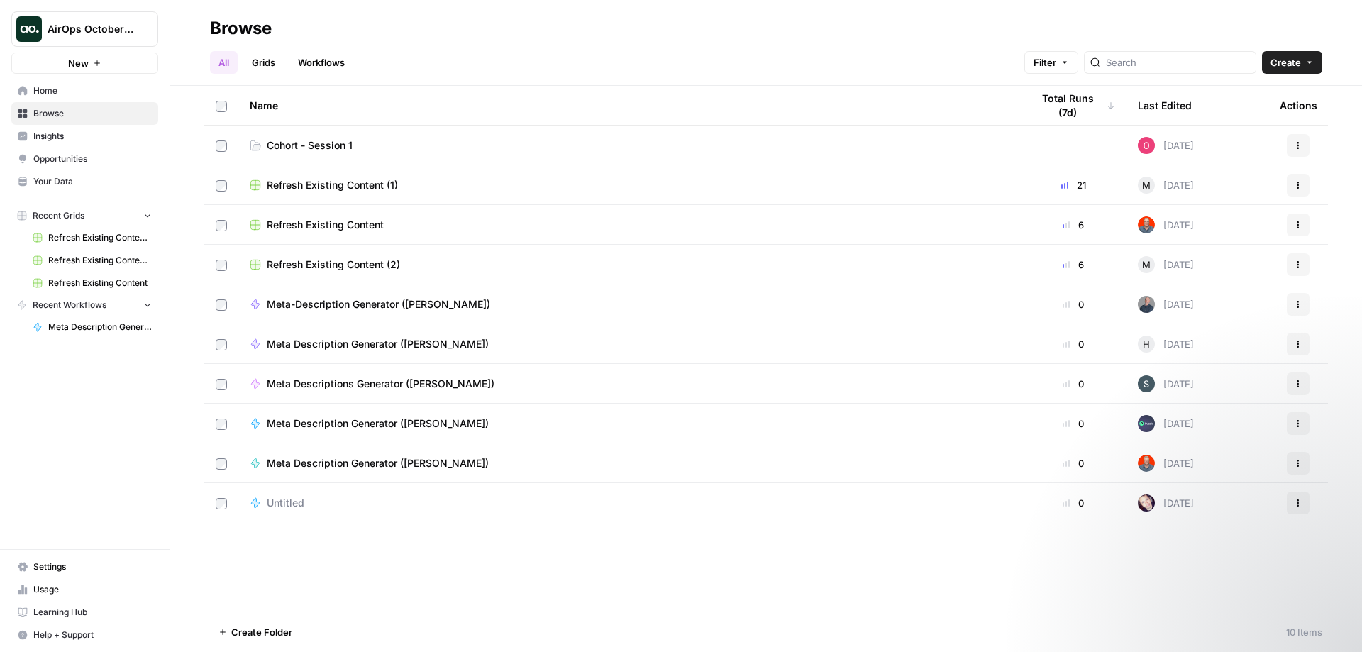
click at [326, 149] on span "Cohort - Session 1" at bounding box center [310, 145] width 86 height 14
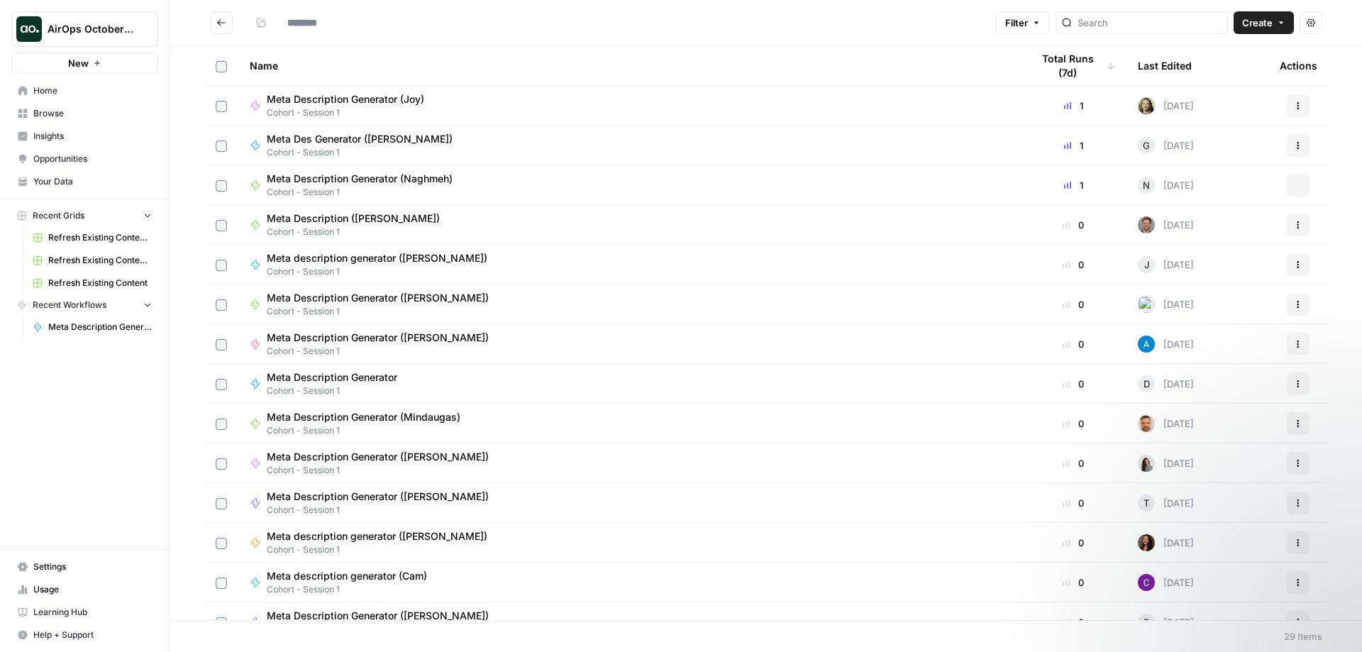
type input "**********"
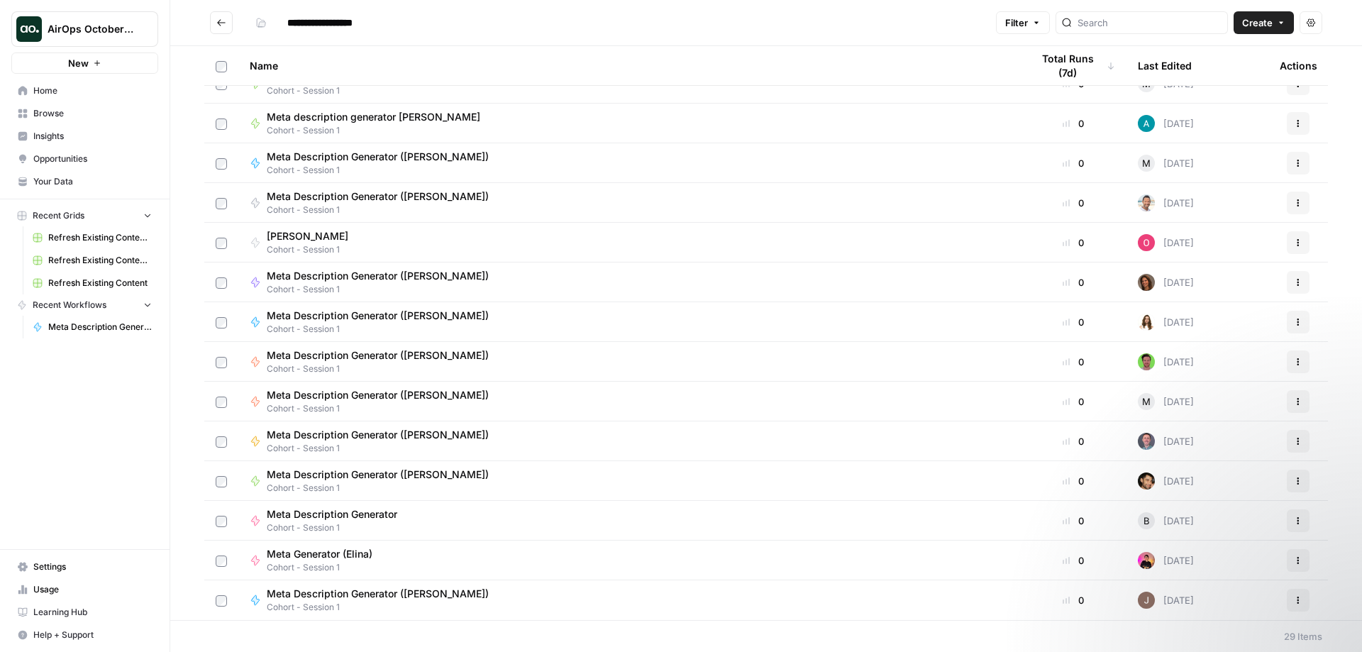
scroll to position [547, 0]
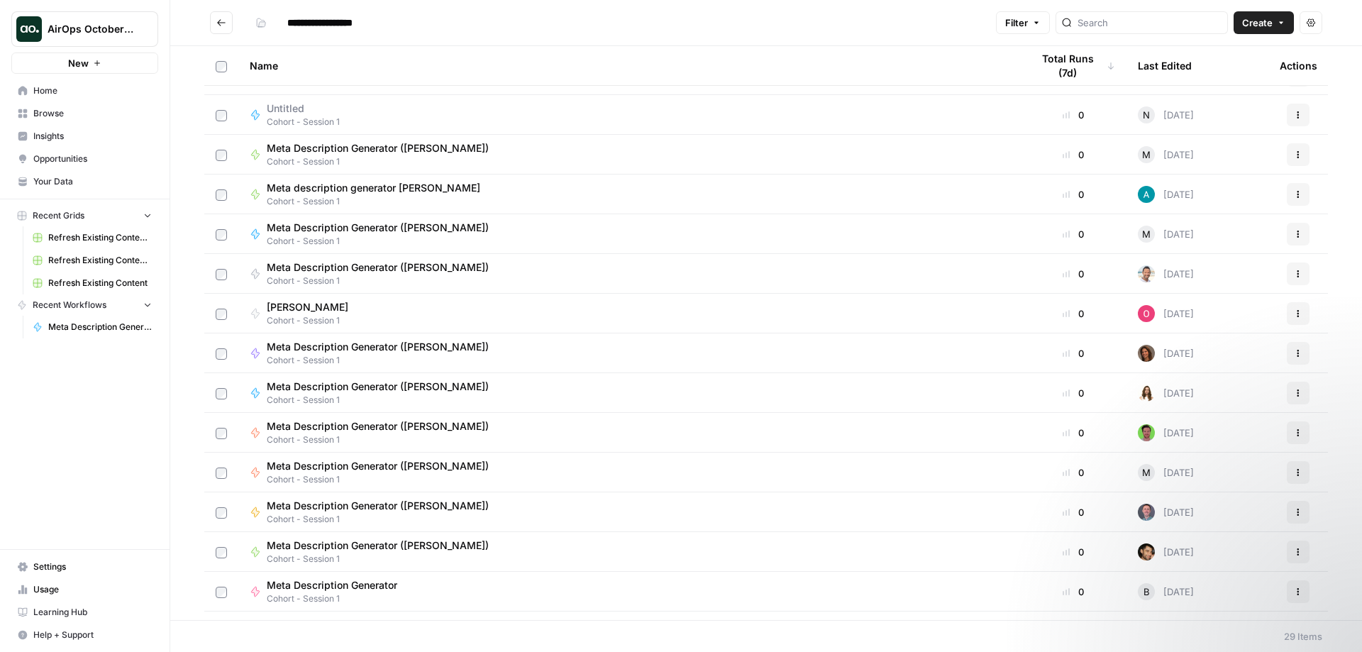
click at [336, 224] on span "Meta Description Generator ([PERSON_NAME])" at bounding box center [378, 228] width 222 height 14
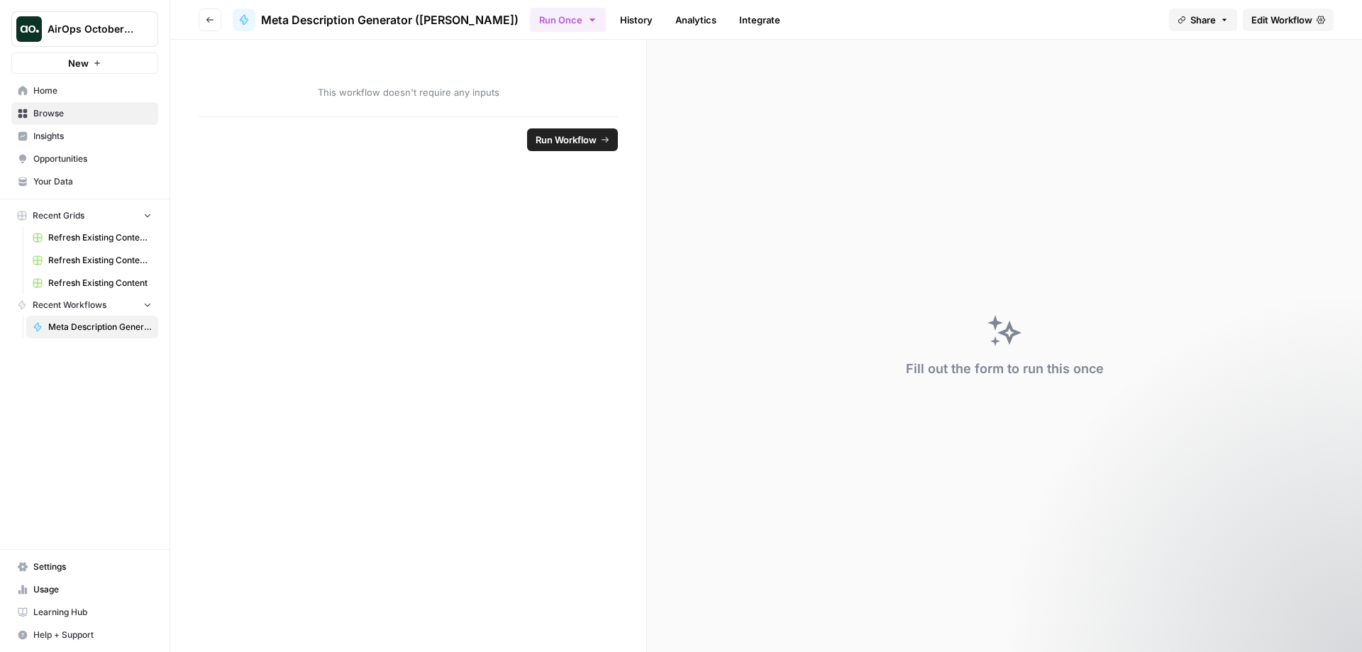
click at [558, 140] on span "Run Workflow" at bounding box center [566, 140] width 61 height 14
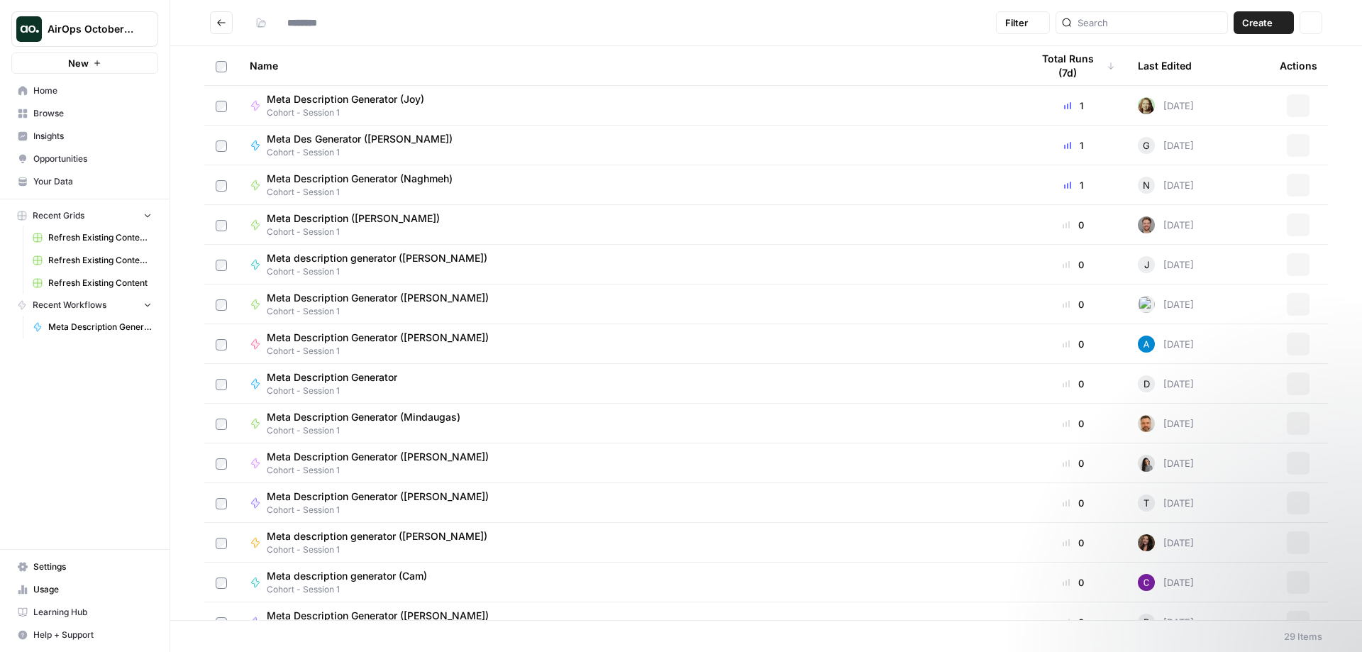
type input "**********"
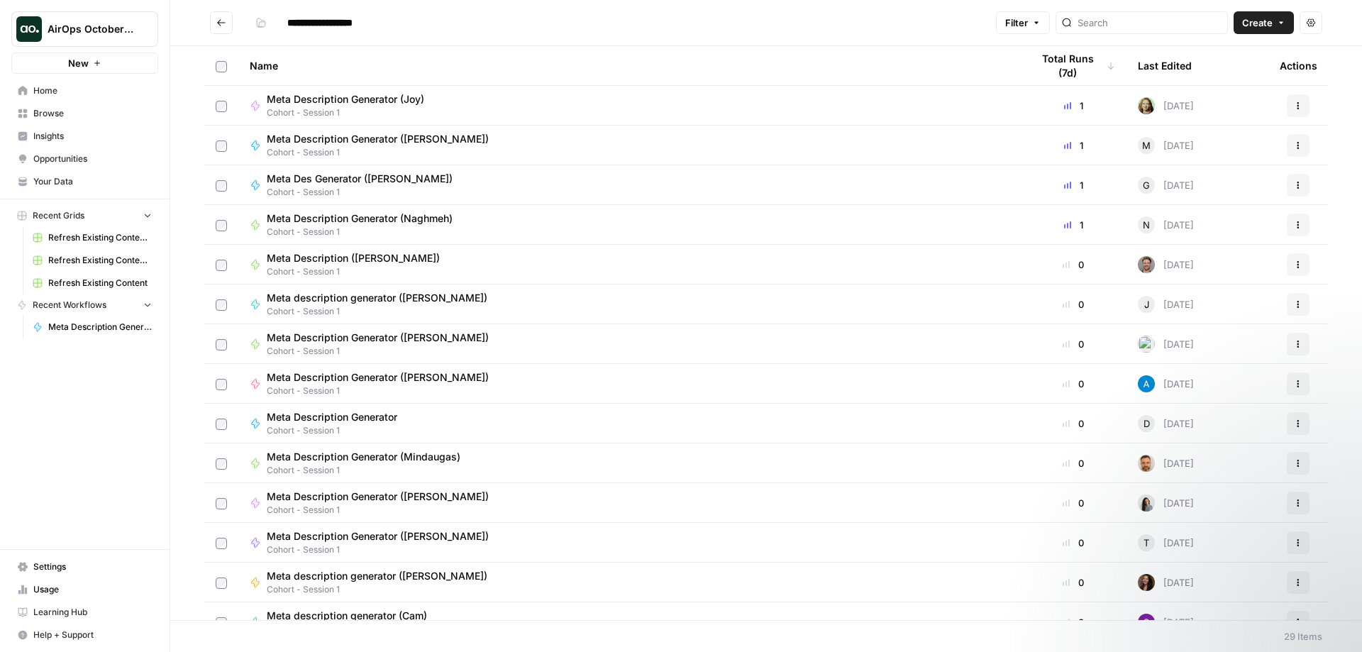
click at [306, 135] on span "Meta Description Generator ([PERSON_NAME])" at bounding box center [378, 139] width 222 height 14
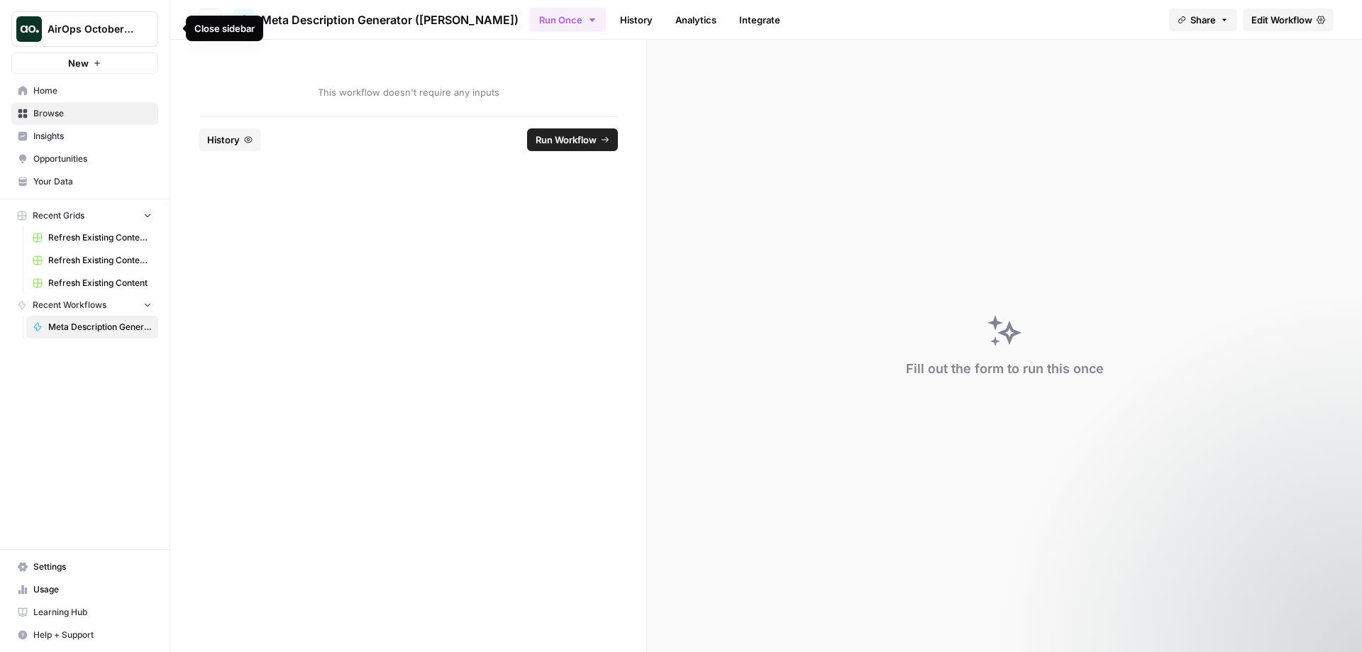
click at [169, 28] on icon "button" at bounding box center [172, 28] width 10 height 10
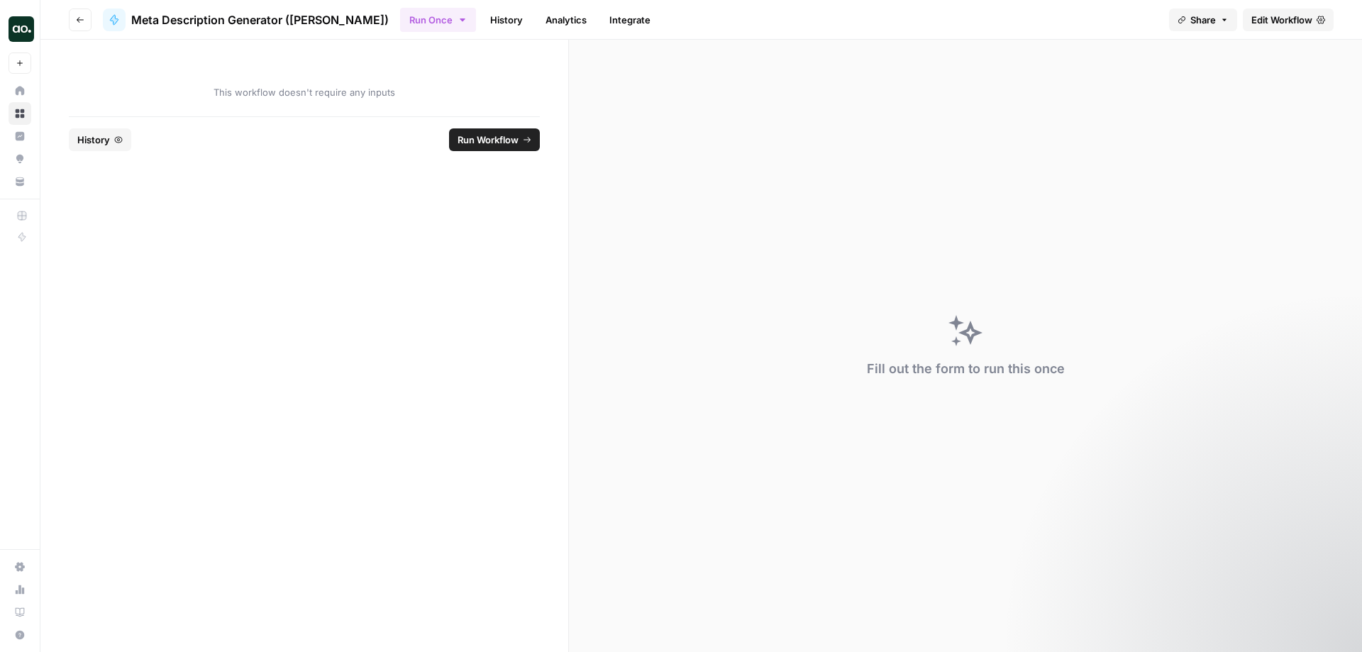
click at [1271, 15] on span "Edit Workflow" at bounding box center [1282, 20] width 61 height 14
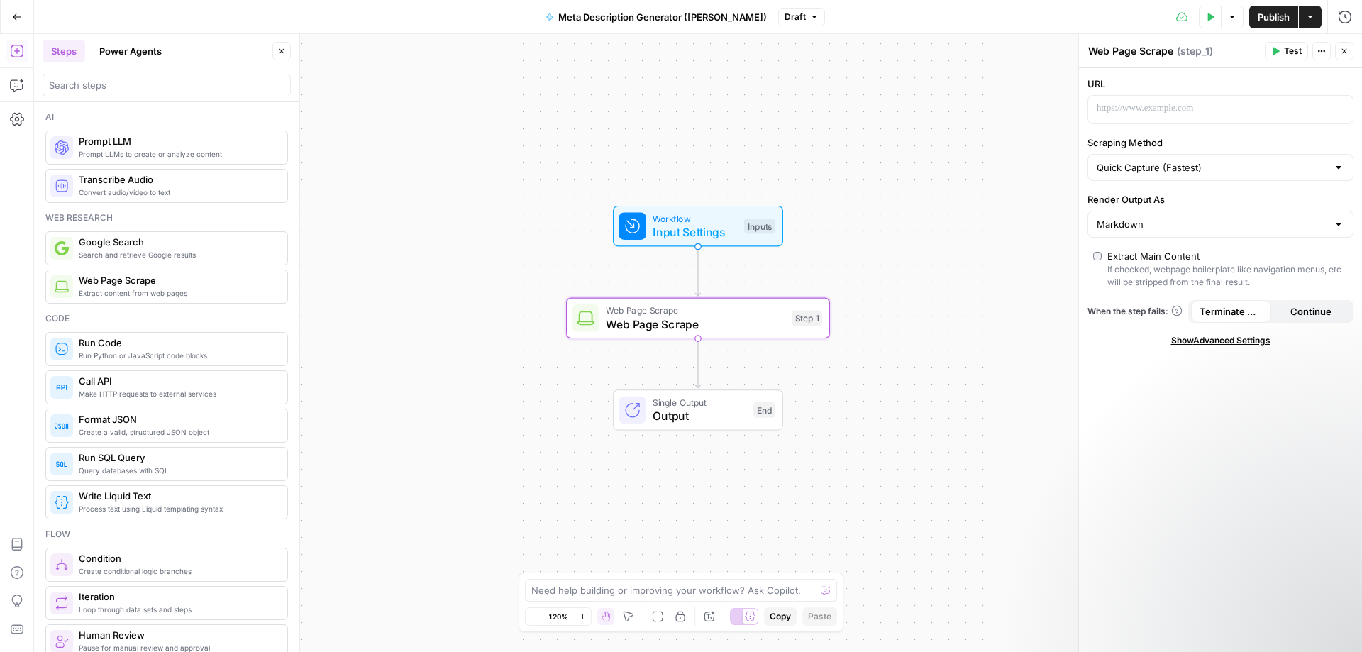
scroll to position [43, 0]
click at [1107, 113] on p at bounding box center [1209, 108] width 225 height 14
click at [1190, 463] on div "**********" at bounding box center [1220, 360] width 283 height 584
click at [961, 460] on div "Workflow Input Settings Inputs Web Page Scrape Web Page Scrape Step 1 Single Ou…" at bounding box center [698, 343] width 1328 height 618
click at [1318, 309] on span "Continue" at bounding box center [1311, 311] width 41 height 14
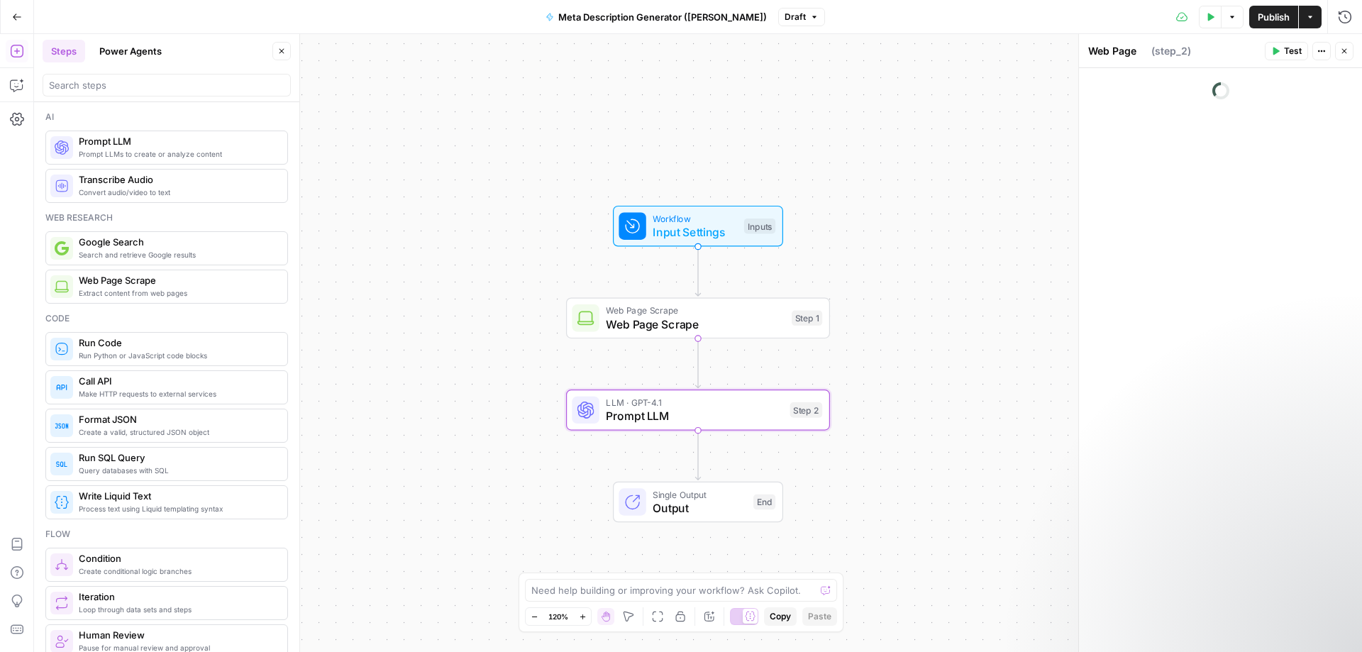
type textarea "Prompt LLM"
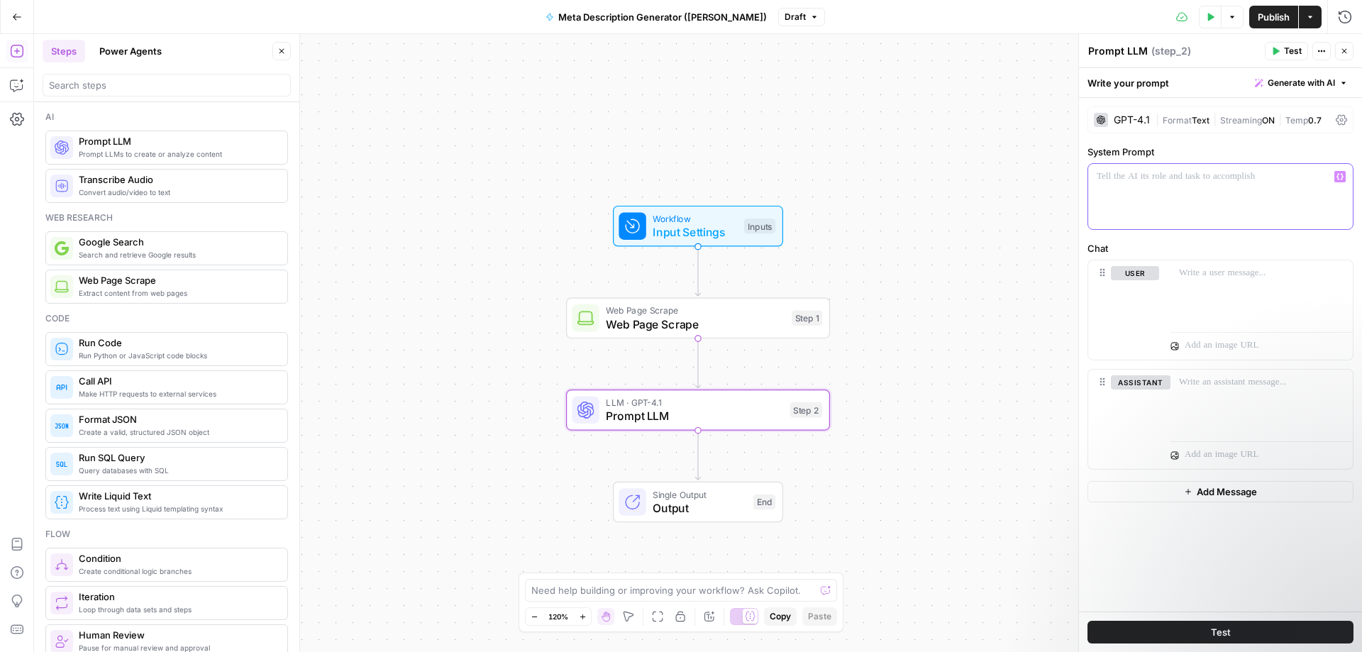
click at [1138, 175] on p at bounding box center [1221, 177] width 248 height 14
drag, startPoint x: 1145, startPoint y: 186, endPoint x: 1208, endPoint y: 170, distance: 65.2
click at [1147, 184] on div at bounding box center [1220, 196] width 265 height 65
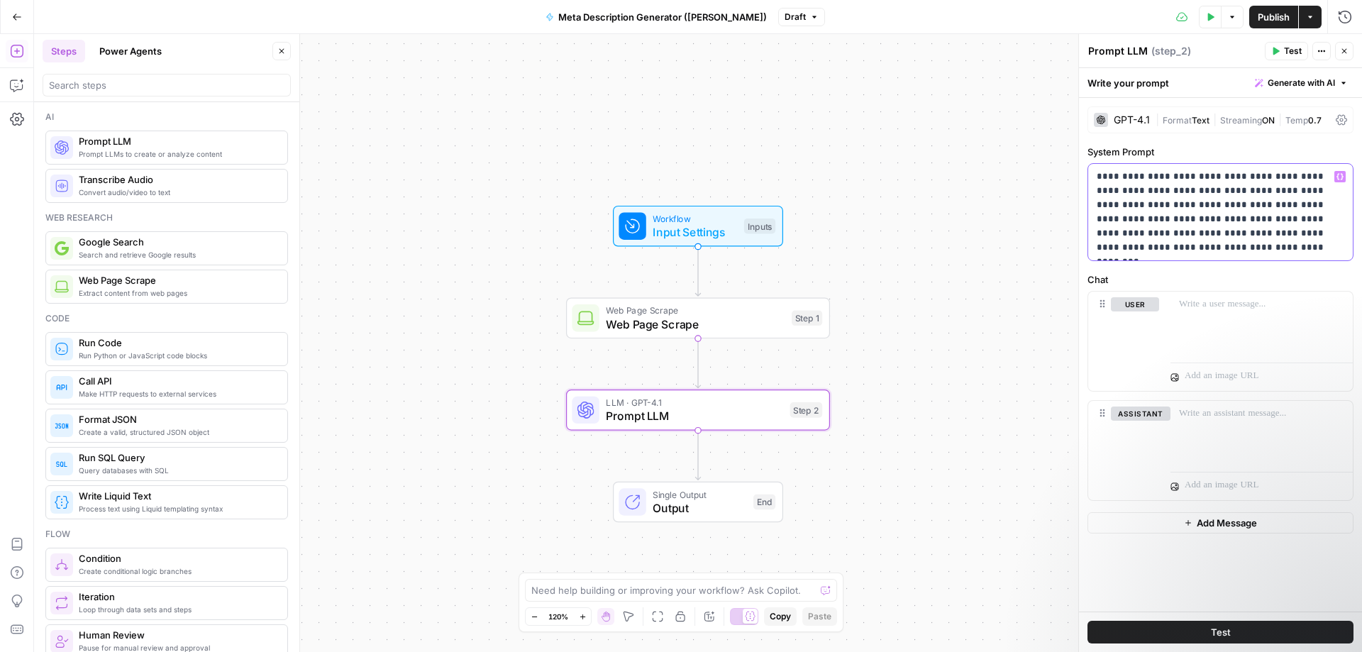
click at [1164, 248] on p "**********" at bounding box center [1221, 212] width 248 height 85
copy p "**********"
drag, startPoint x: 1202, startPoint y: 310, endPoint x: 1219, endPoint y: 304, distance: 18.2
click at [1202, 310] on p at bounding box center [1261, 304] width 165 height 14
click at [174, 295] on span "Extract content from web pages" at bounding box center [177, 292] width 197 height 11
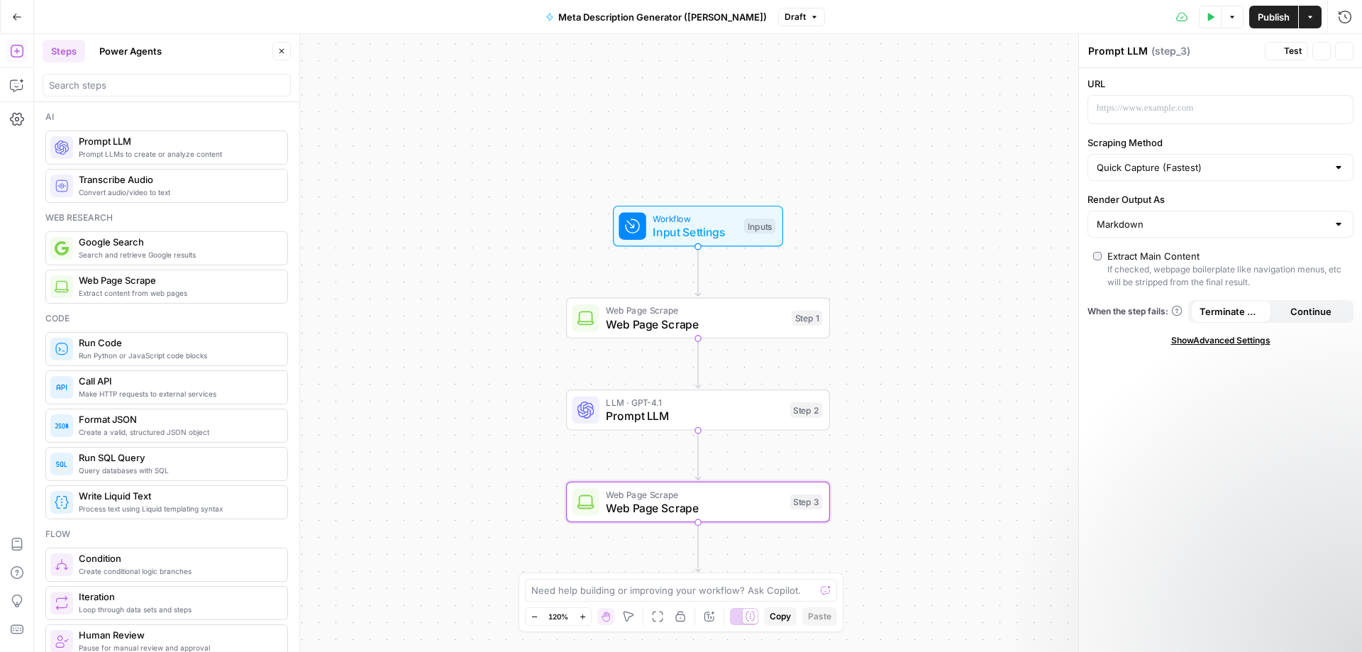
type textarea "Web Page Scrape"
click at [724, 472] on icon "button" at bounding box center [724, 470] width 12 height 12
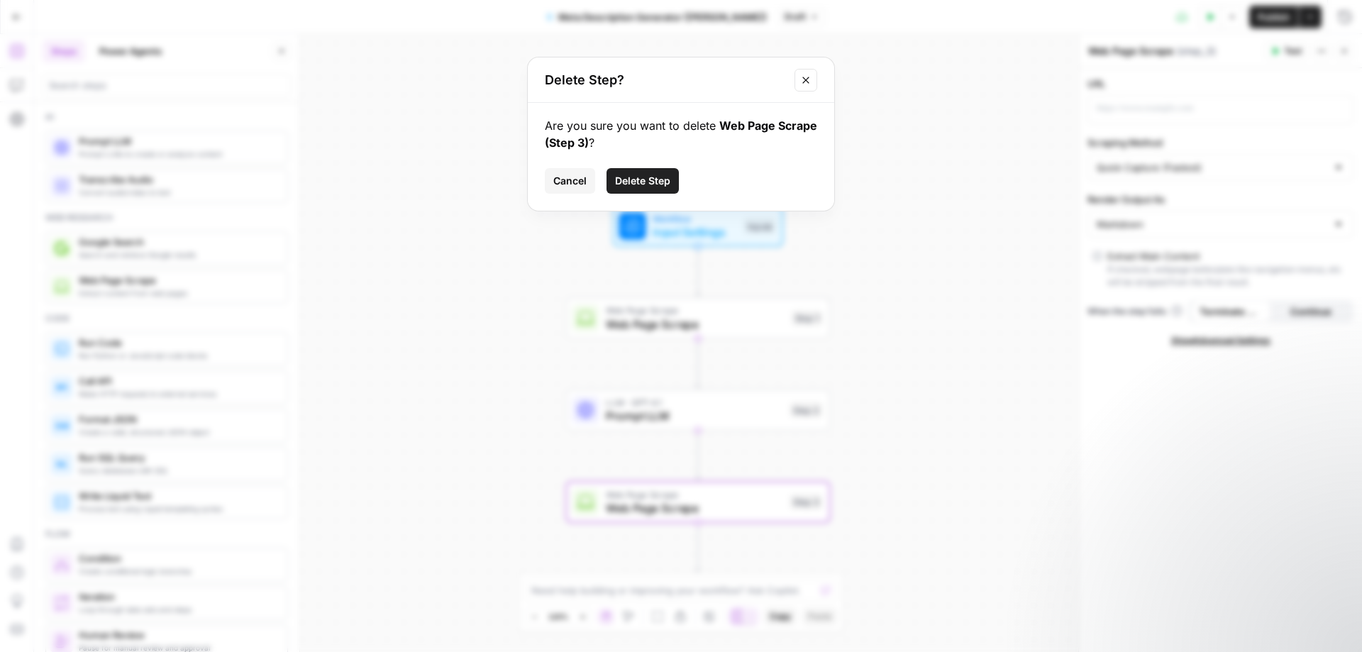
click at [645, 173] on button "Delete Step" at bounding box center [643, 181] width 72 height 26
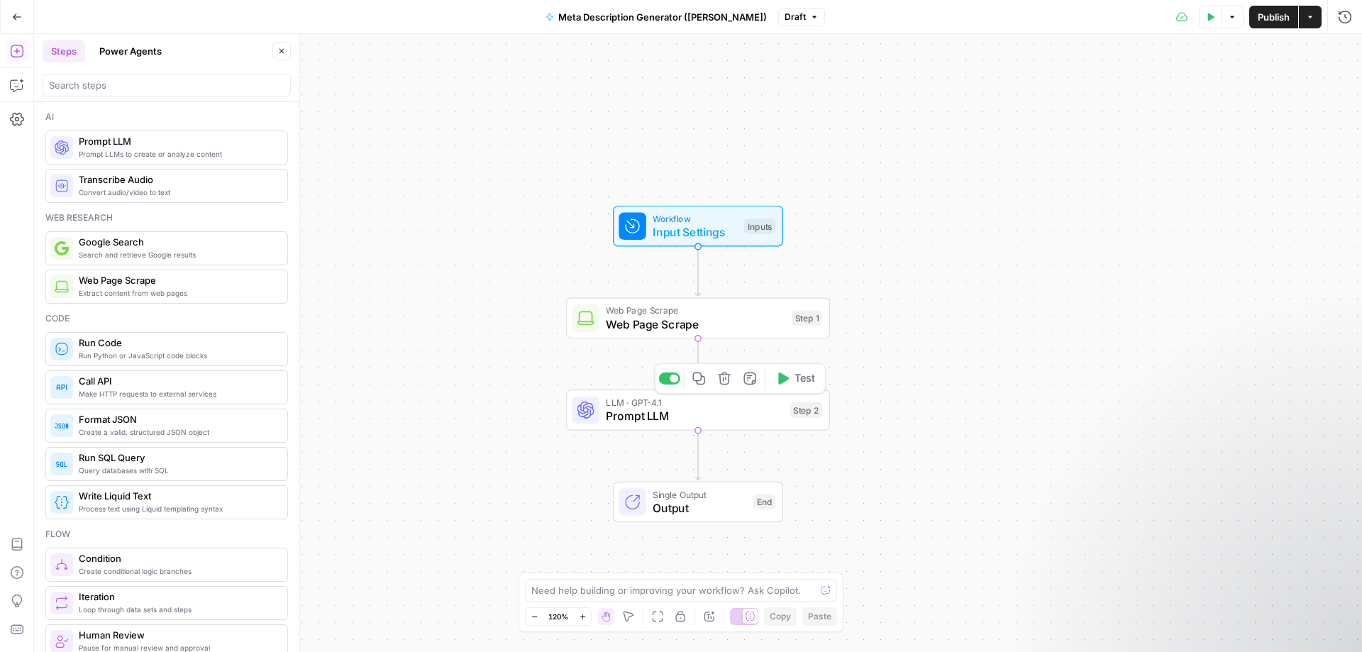
click at [699, 421] on span "Prompt LLM" at bounding box center [694, 415] width 177 height 17
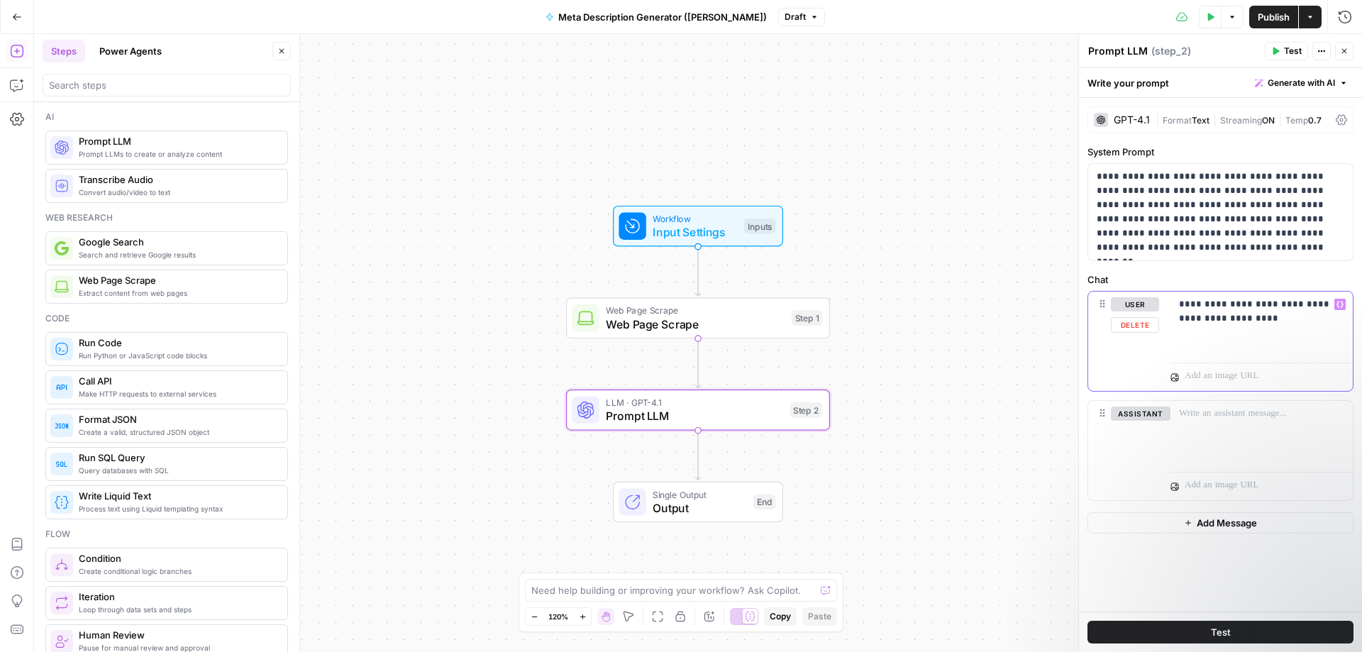
click at [1196, 334] on div "**********" at bounding box center [1262, 324] width 182 height 65
click at [1244, 322] on p "**********" at bounding box center [1261, 311] width 165 height 28
click at [1275, 46] on button "Test" at bounding box center [1286, 51] width 43 height 18
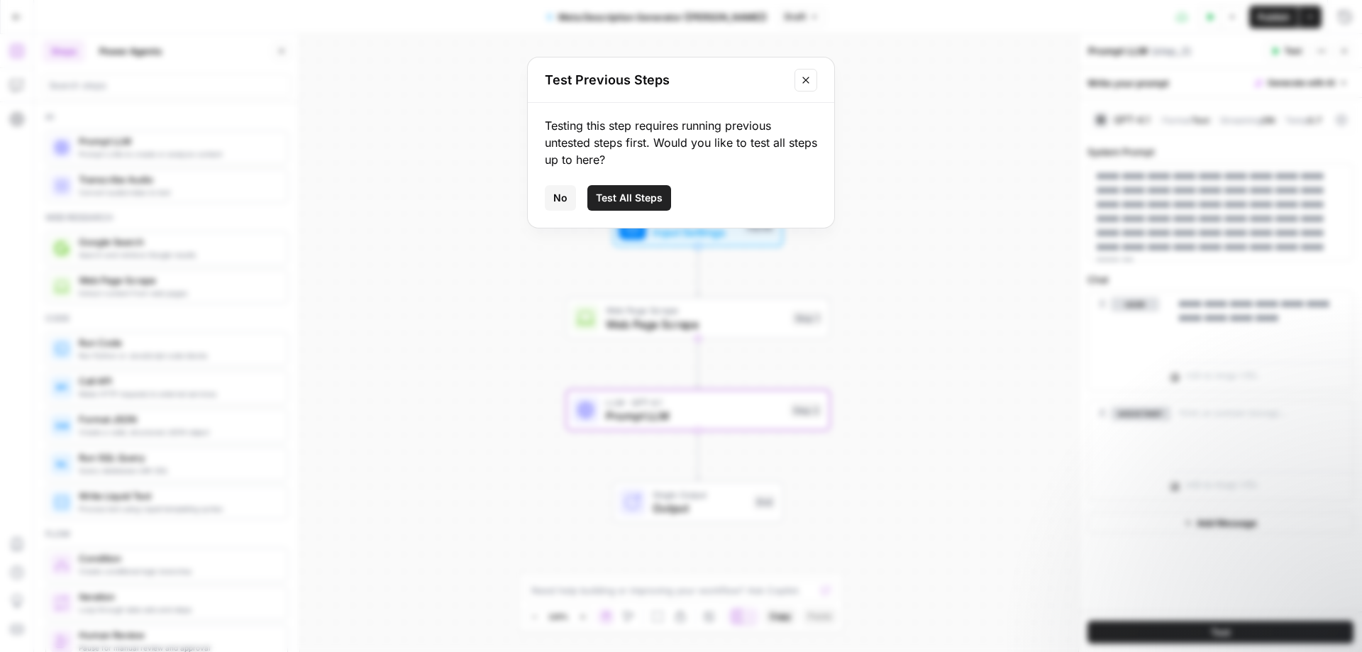
click at [643, 197] on span "Test All Steps" at bounding box center [629, 198] width 67 height 14
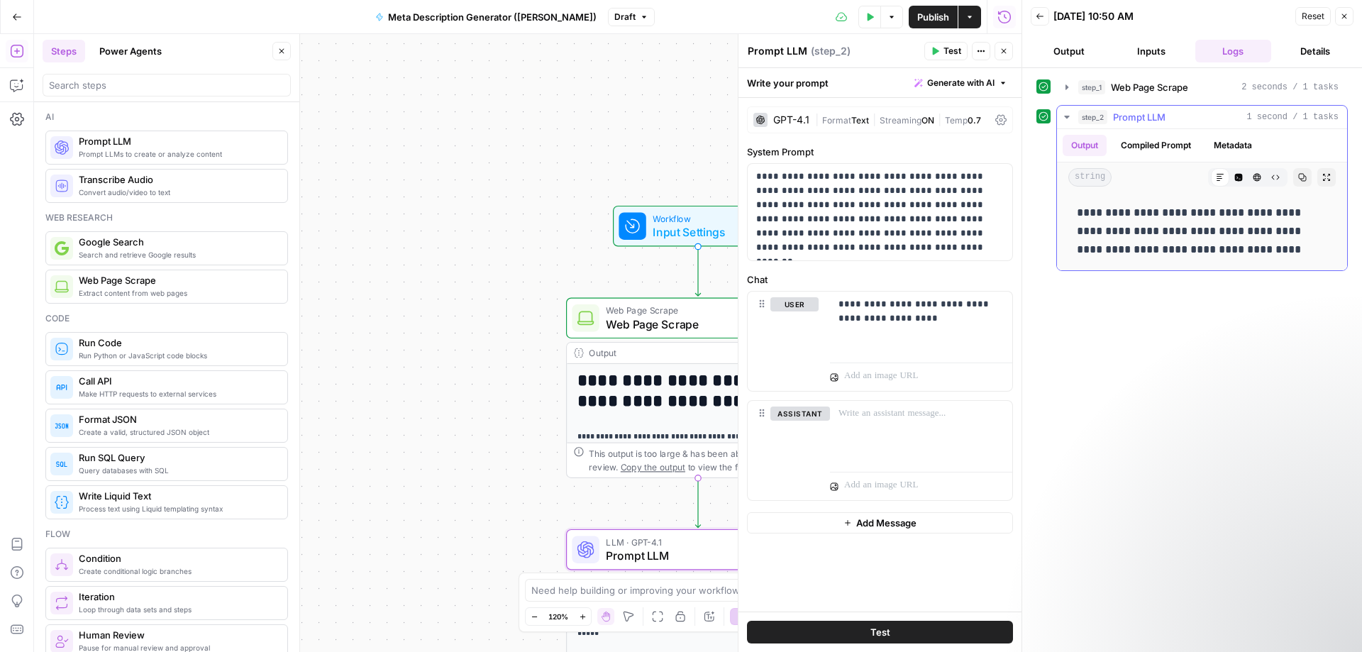
click at [1095, 211] on p "**********" at bounding box center [1202, 231] width 250 height 55
click at [1231, 145] on button "Metadata" at bounding box center [1233, 145] width 55 height 21
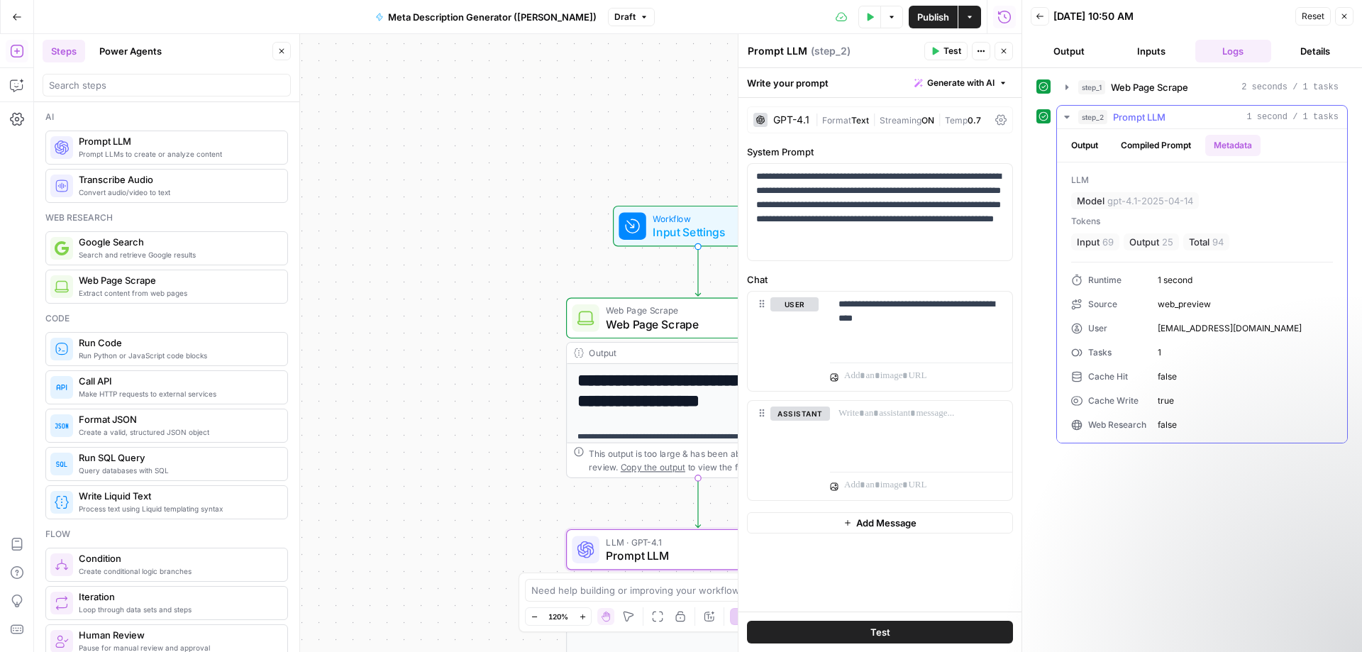
click at [1088, 145] on button "Output" at bounding box center [1085, 145] width 44 height 21
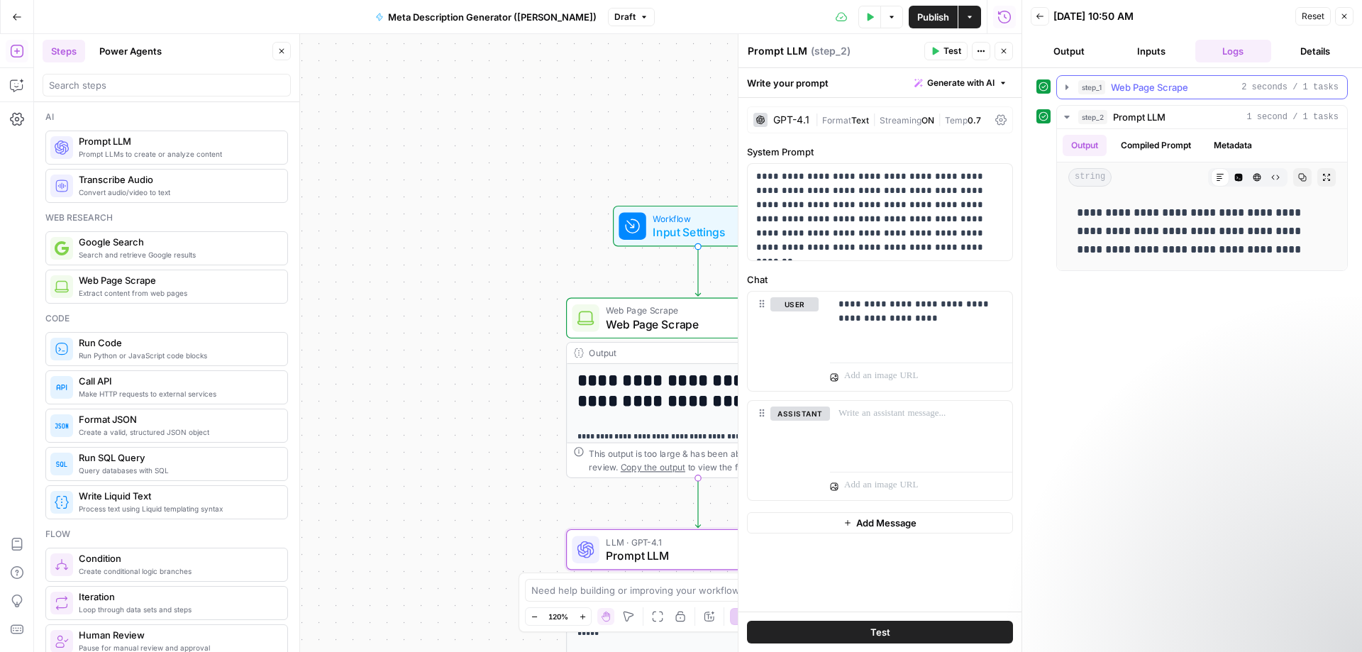
click at [1064, 87] on icon "button" at bounding box center [1066, 87] width 11 height 11
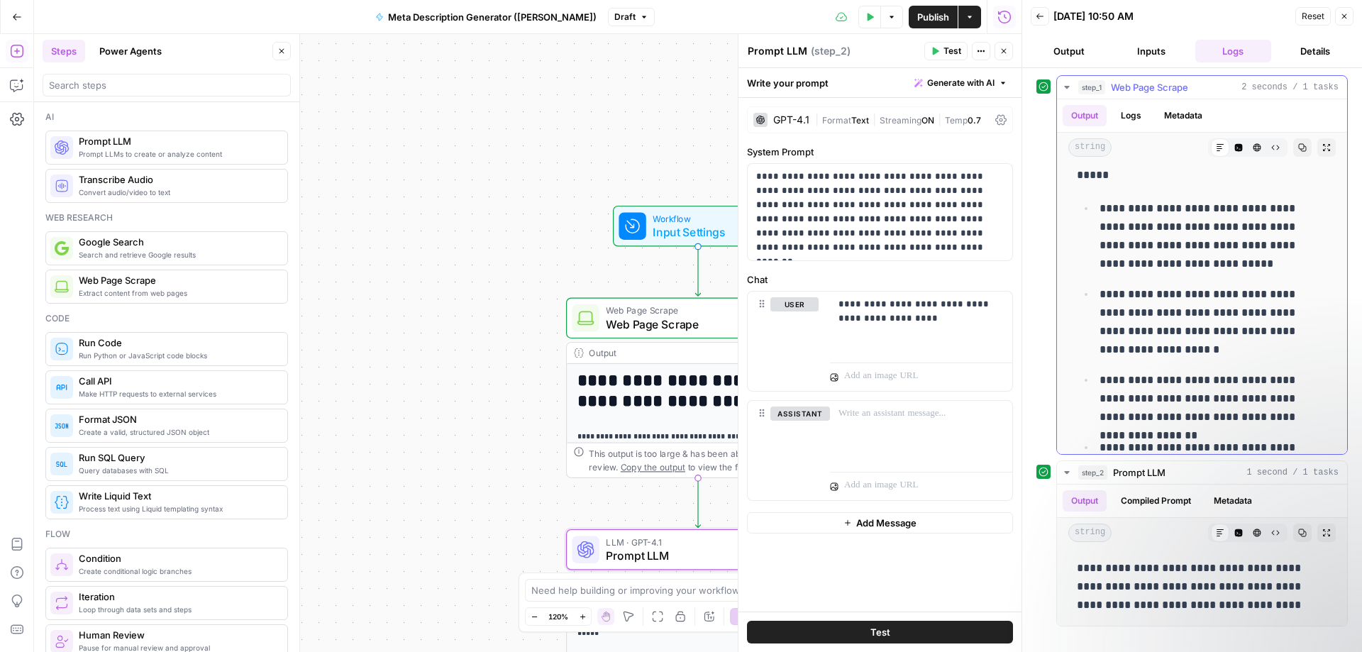
scroll to position [993, 0]
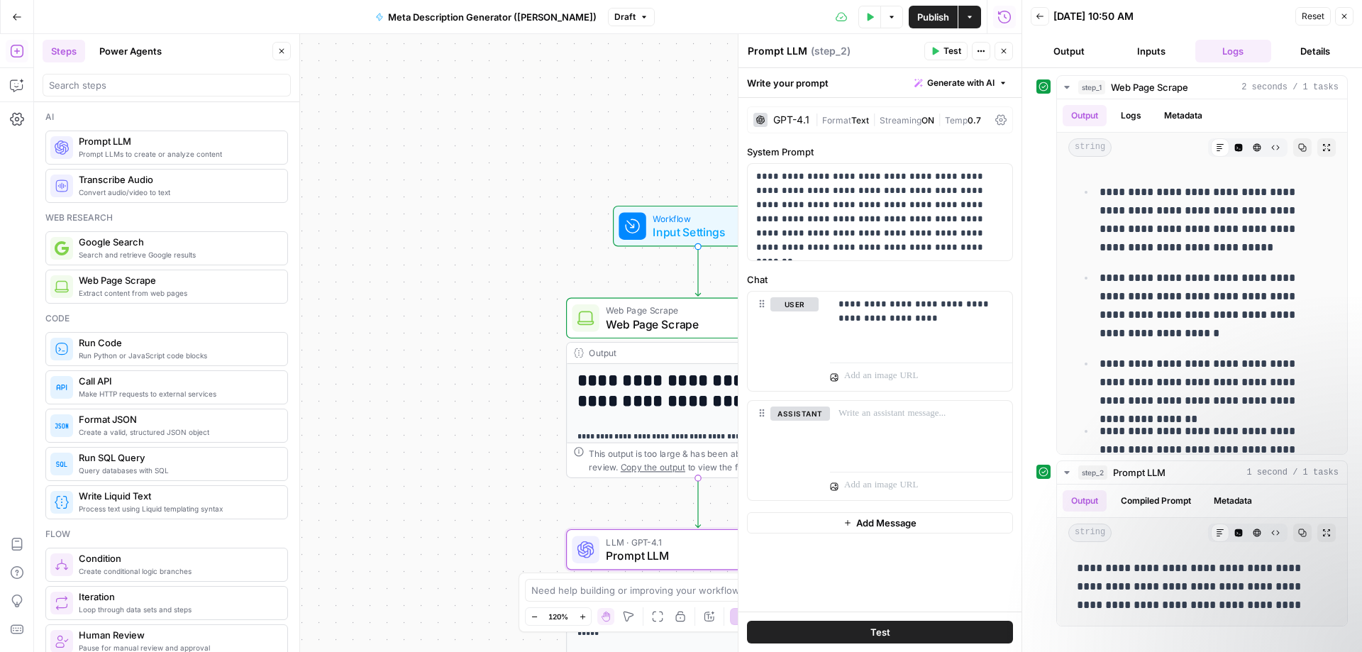
click at [460, 519] on div "**********" at bounding box center [528, 343] width 988 height 618
click at [612, 554] on span "Prompt LLM" at bounding box center [694, 555] width 177 height 17
click at [632, 561] on span "Prompt LLM" at bounding box center [694, 555] width 177 height 17
click at [1150, 553] on div "**********" at bounding box center [1202, 586] width 267 height 67
click at [468, 506] on div "**********" at bounding box center [528, 343] width 988 height 618
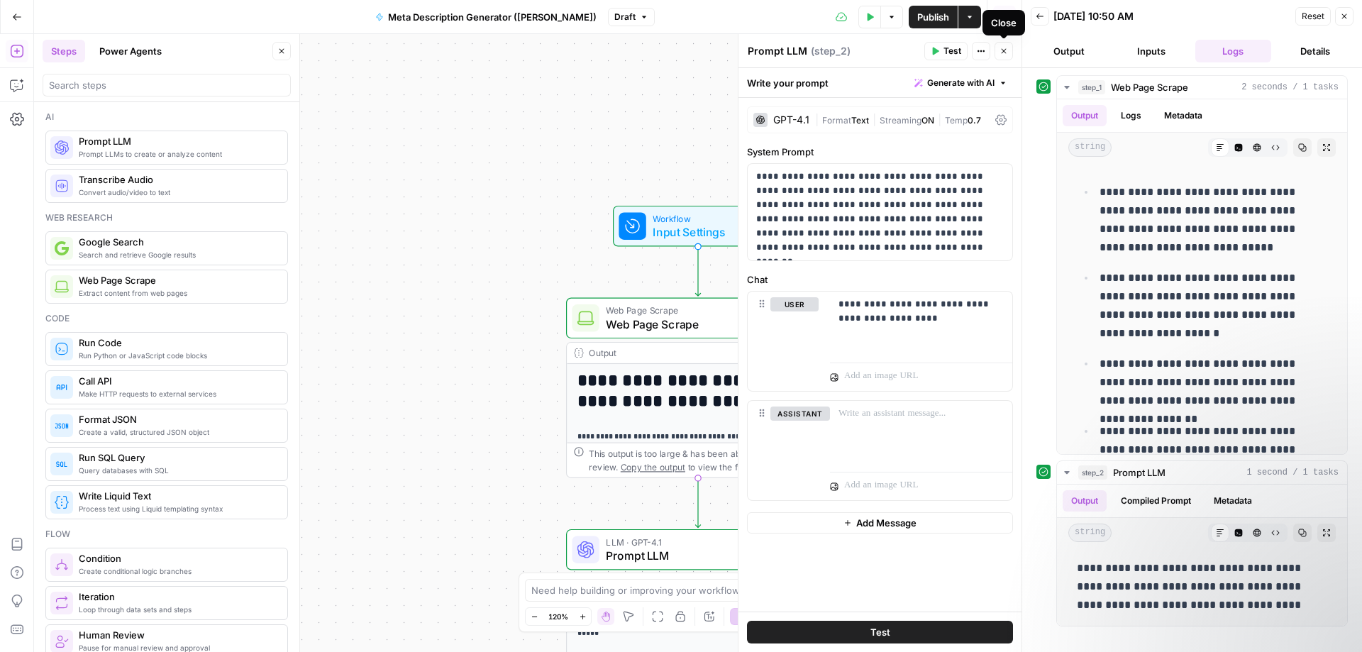
click at [1004, 51] on icon "button" at bounding box center [1004, 51] width 5 height 5
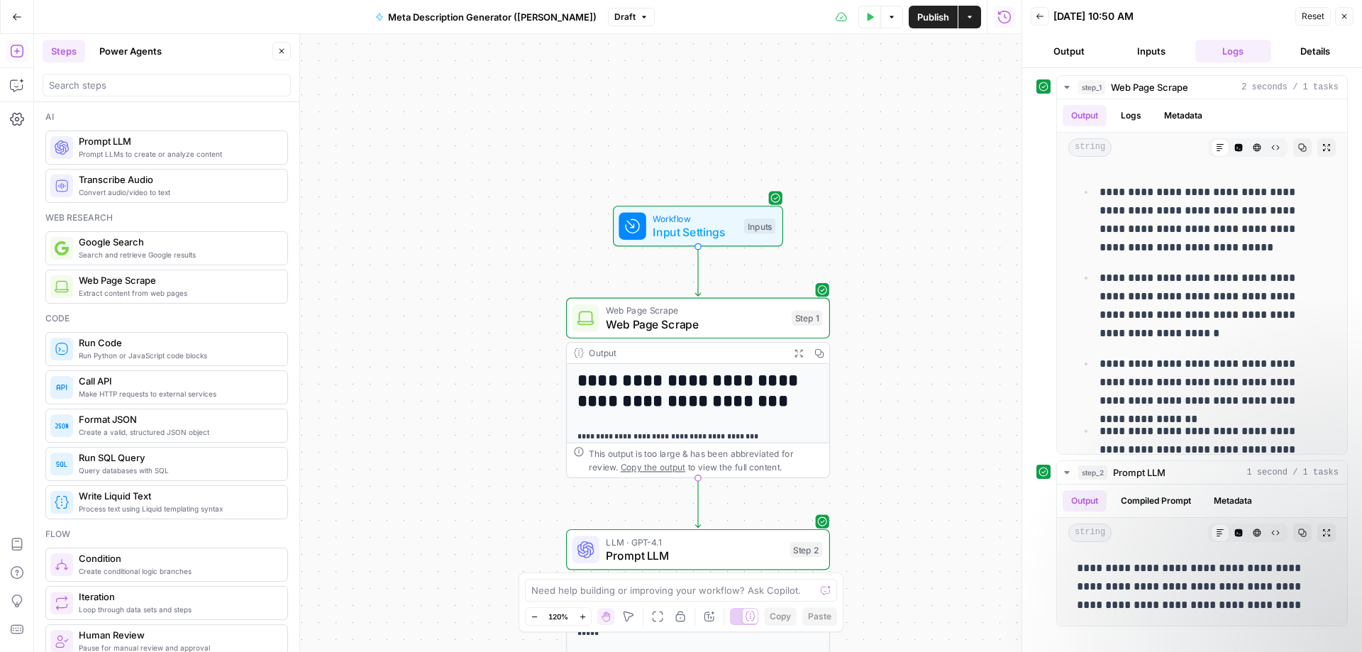
click at [512, 400] on div "**********" at bounding box center [528, 343] width 988 height 618
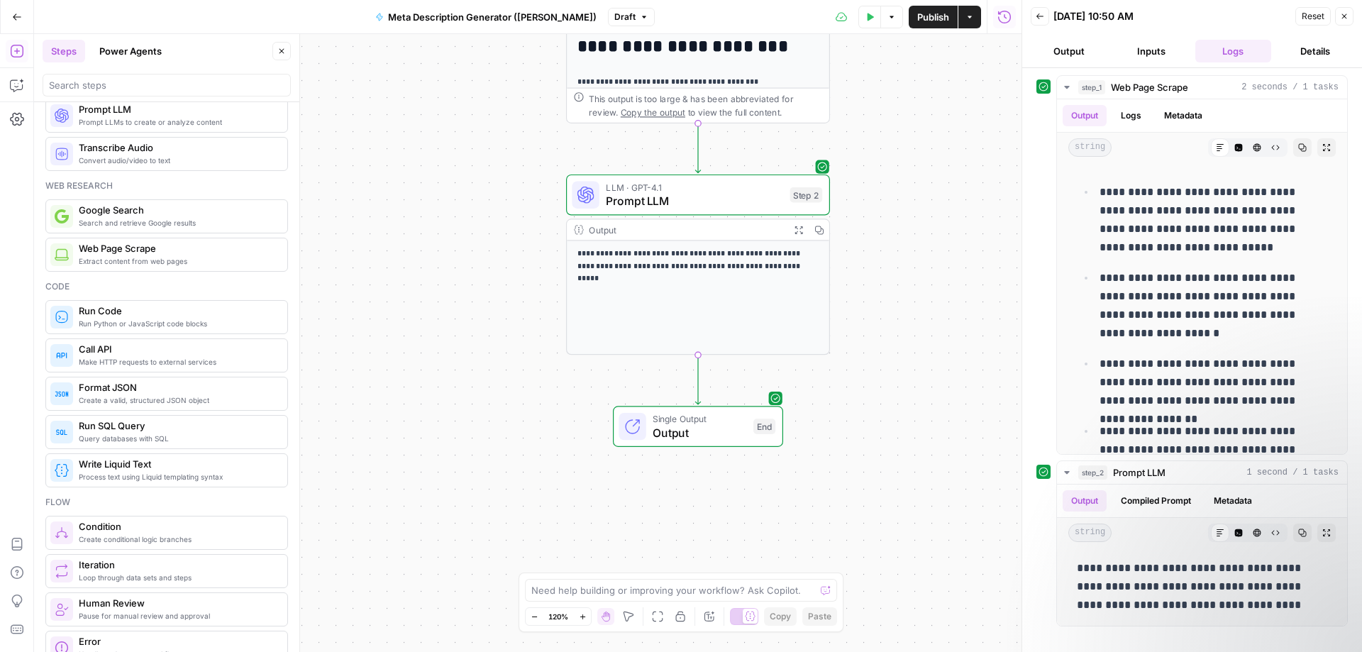
scroll to position [0, 0]
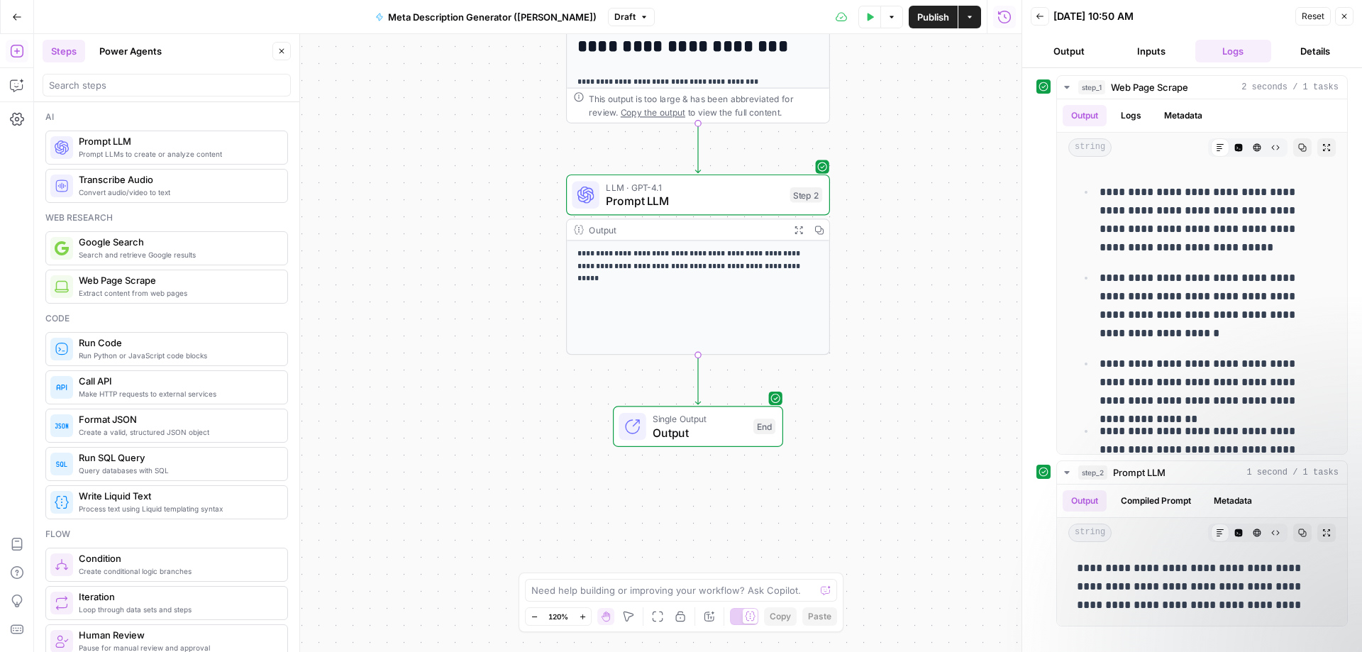
click at [517, 392] on div "**********" at bounding box center [528, 343] width 988 height 618
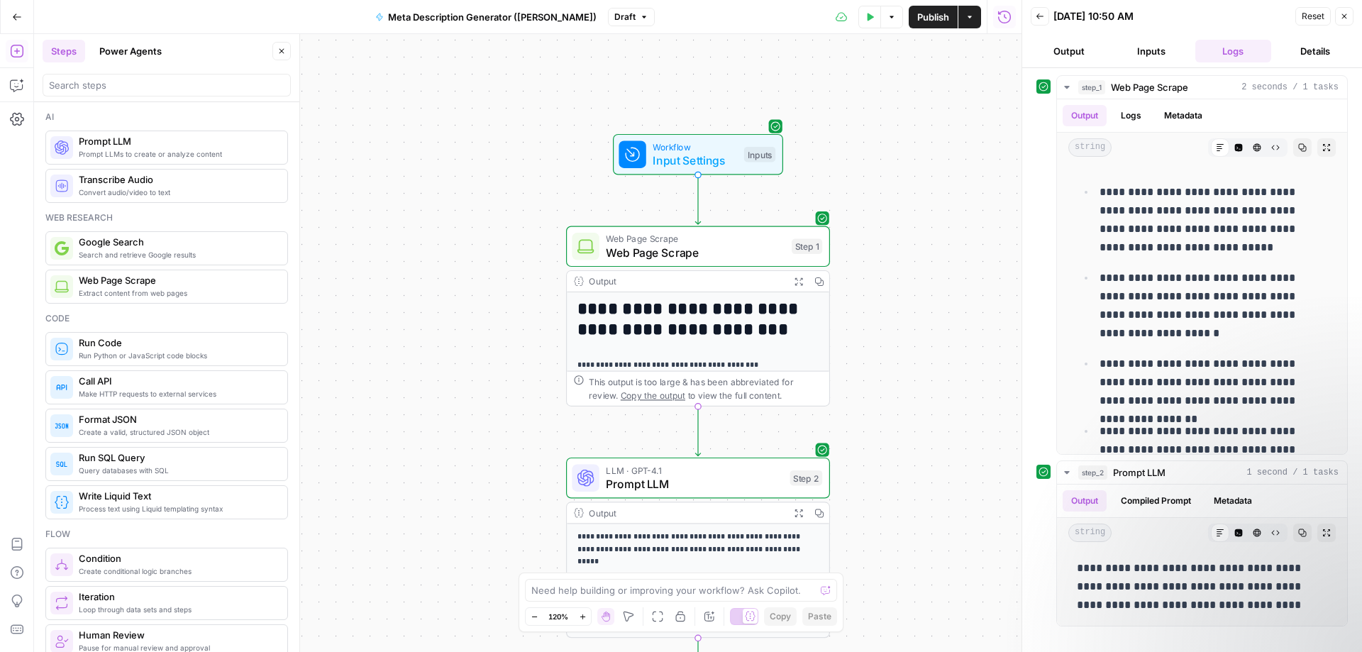
click at [1155, 55] on button "Inputs" at bounding box center [1151, 51] width 77 height 23
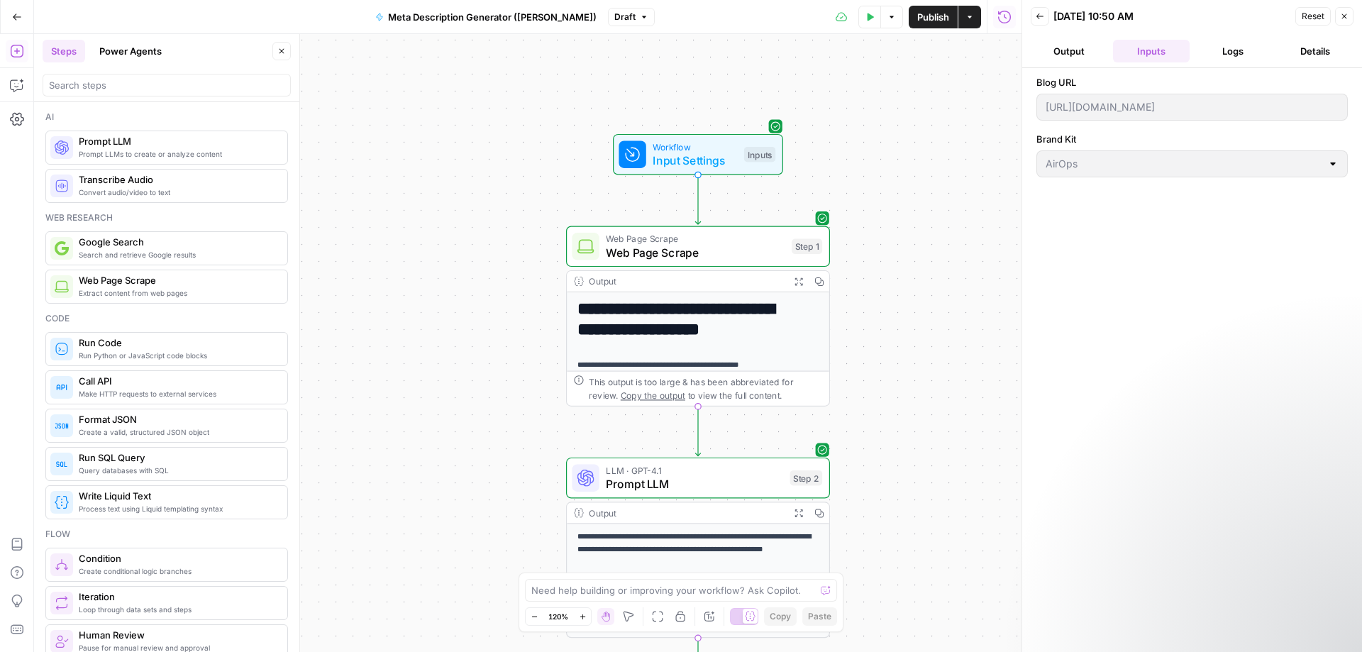
click at [1069, 50] on button "Output" at bounding box center [1069, 51] width 77 height 23
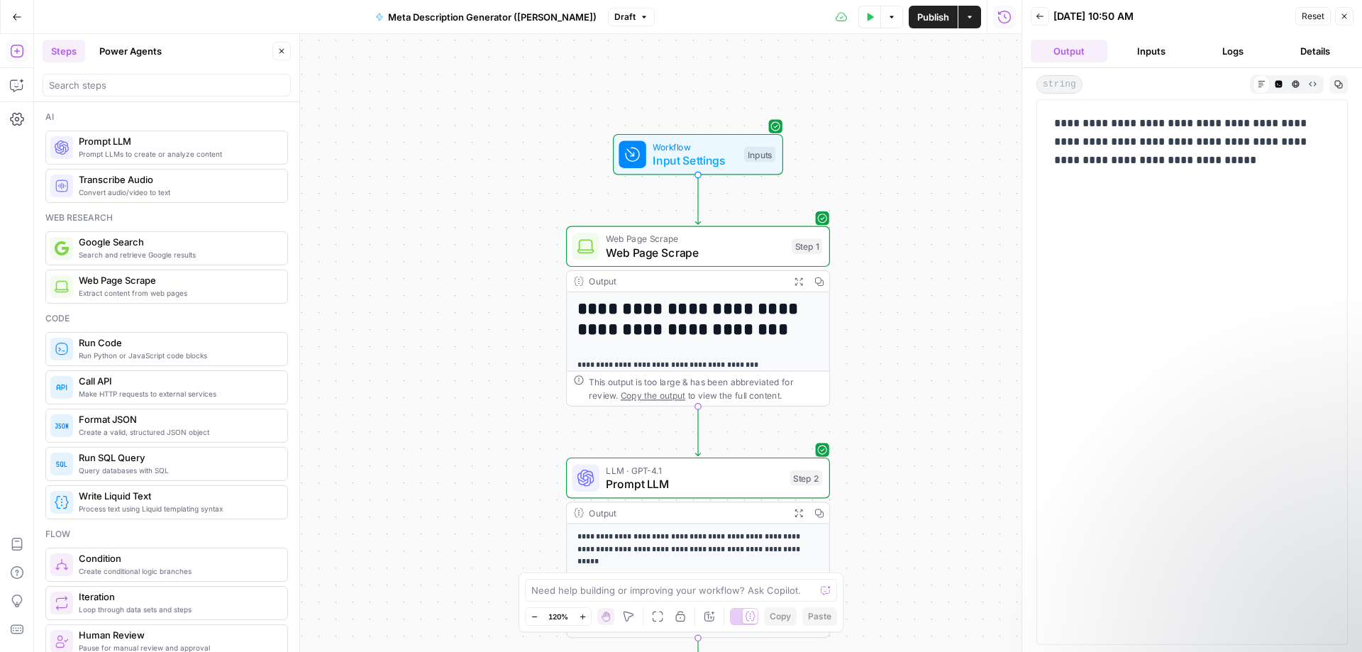
click at [1301, 55] on button "Details" at bounding box center [1315, 51] width 77 height 23
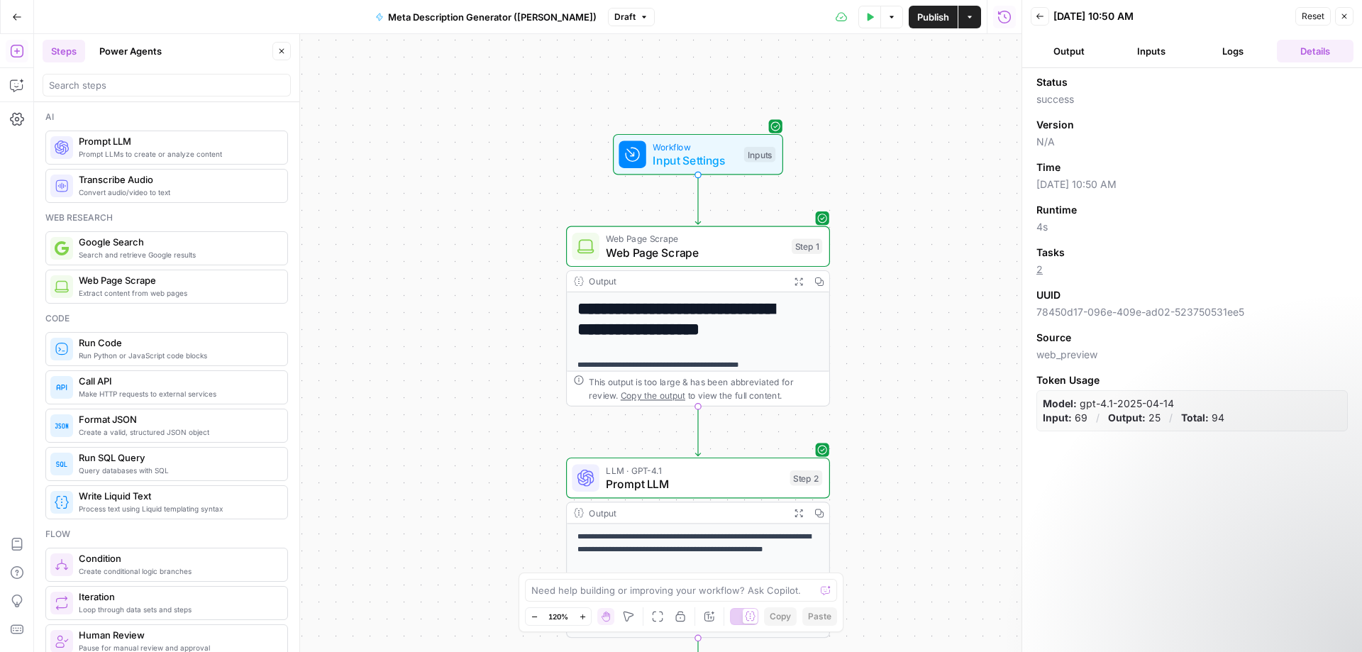
click at [961, 167] on div "**********" at bounding box center [528, 343] width 988 height 618
